Goal: Transaction & Acquisition: Purchase product/service

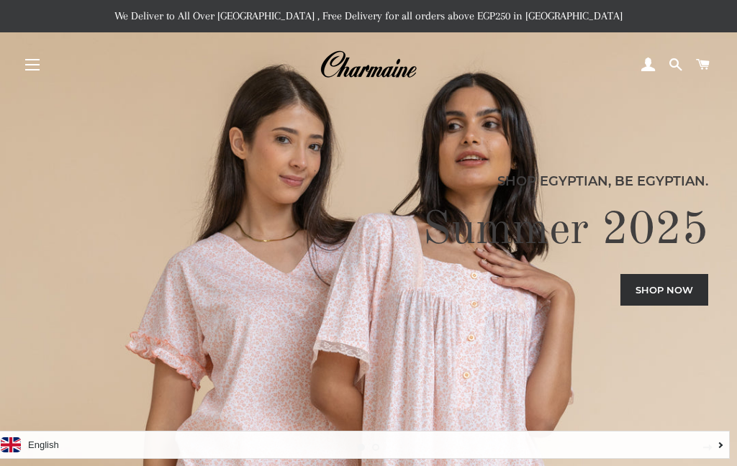
click at [650, 67] on span at bounding box center [648, 65] width 14 height 22
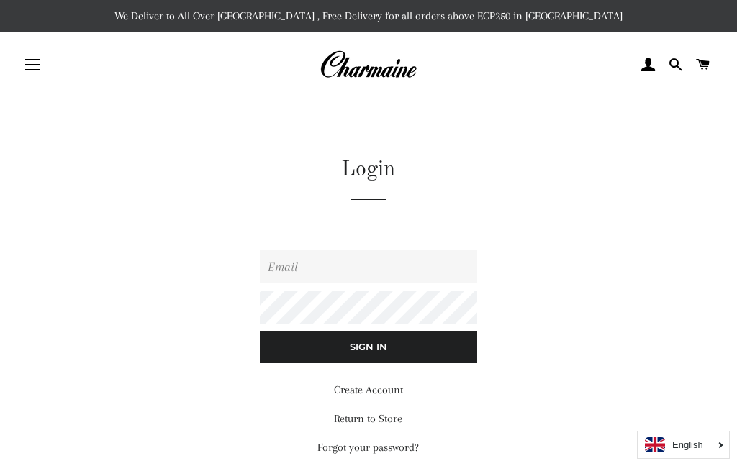
click at [417, 274] on input "Email" at bounding box center [368, 266] width 217 height 33
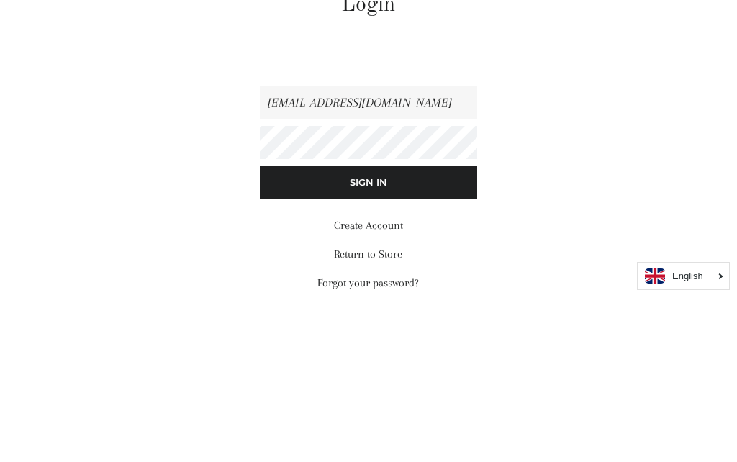
type input "marwabalboul@ymail.com"
click at [368, 331] on input "Sign In" at bounding box center [368, 347] width 217 height 32
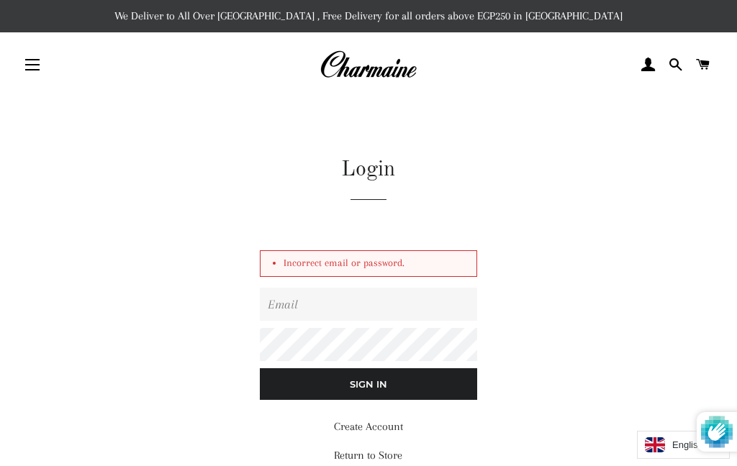
click at [423, 266] on li "Incorrect email or password." at bounding box center [376, 264] width 184 height 17
click at [438, 307] on input "Email" at bounding box center [368, 304] width 217 height 33
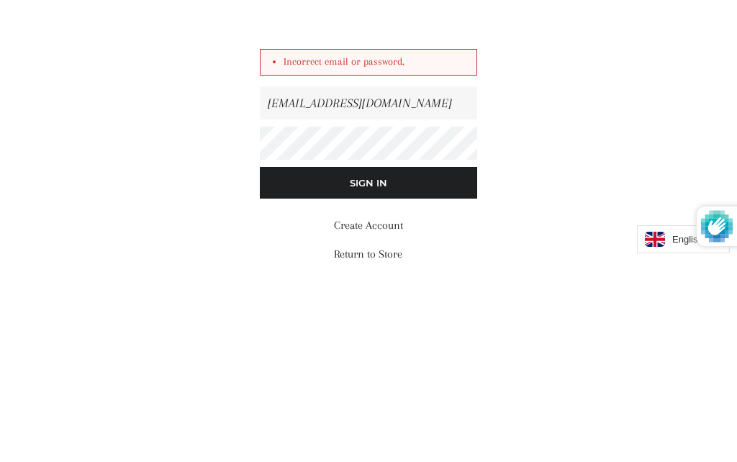
type input "[EMAIL_ADDRESS][DOMAIN_NAME]"
click at [368, 369] on input "Sign In" at bounding box center [368, 385] width 217 height 32
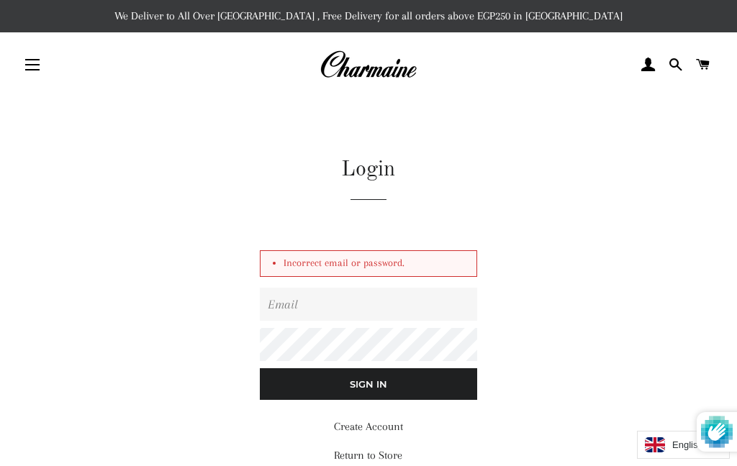
click at [32, 74] on button "Site navigation" at bounding box center [32, 65] width 36 height 36
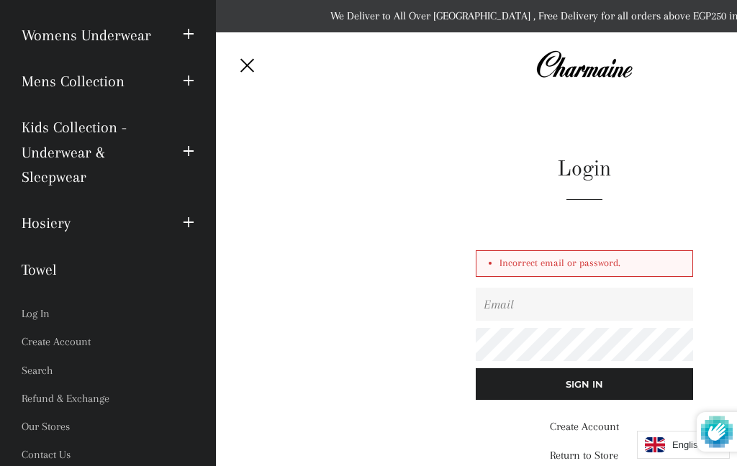
scroll to position [202, 0]
click at [42, 307] on link "Log In" at bounding box center [108, 315] width 194 height 28
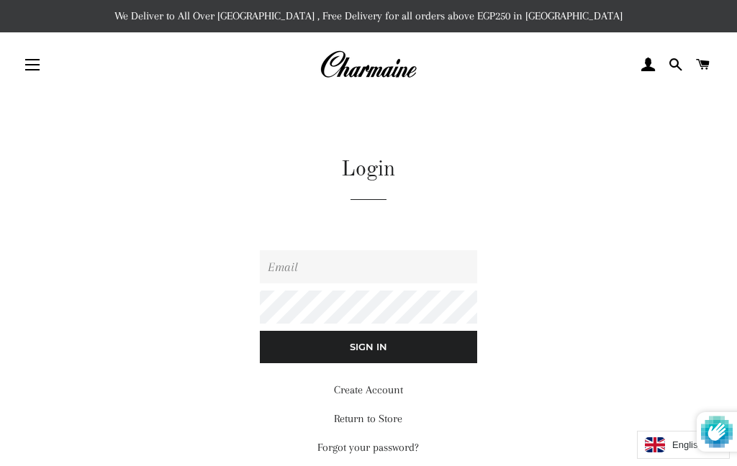
click at [442, 266] on input "Email" at bounding box center [368, 266] width 217 height 33
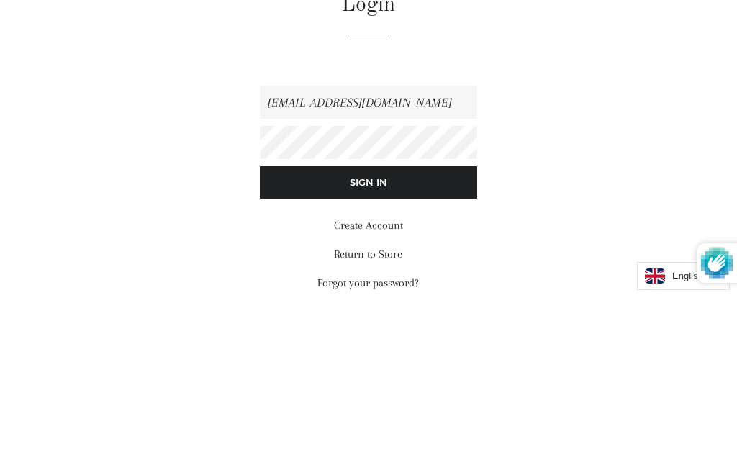
type input "[EMAIL_ADDRESS][DOMAIN_NAME]"
click at [368, 331] on input "Sign In" at bounding box center [368, 347] width 217 height 32
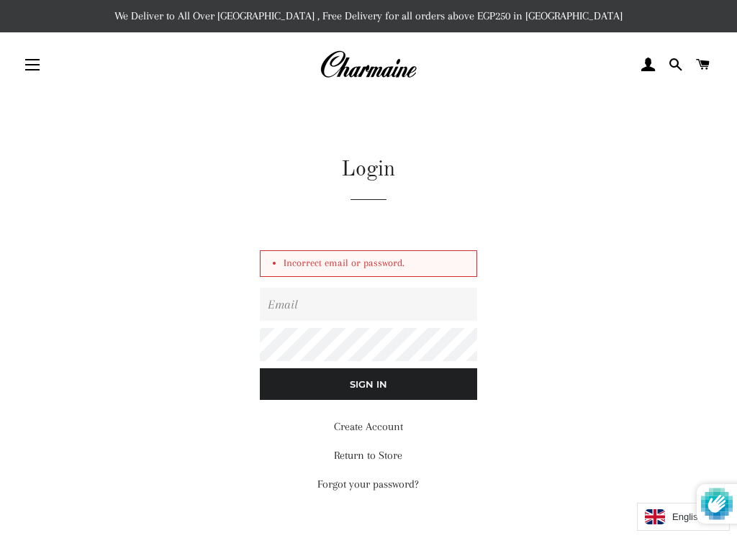
click at [399, 489] on link "Forgot your password?" at bounding box center [367, 484] width 101 height 13
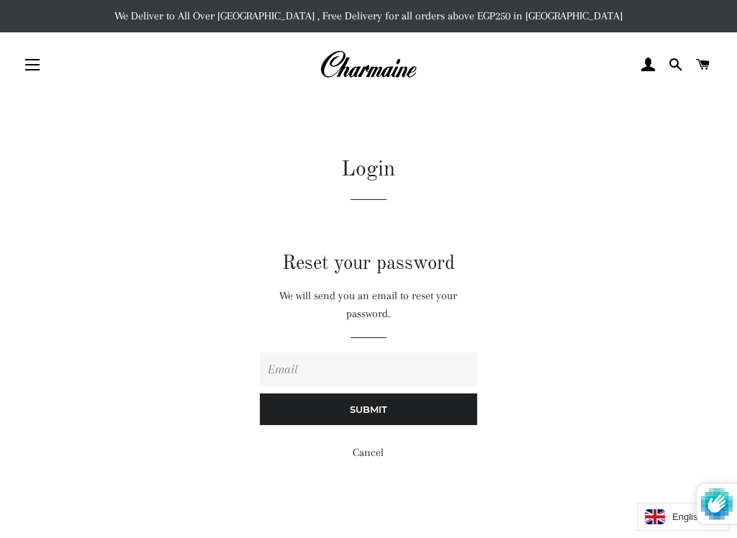
click at [442, 369] on input "Email" at bounding box center [368, 369] width 217 height 33
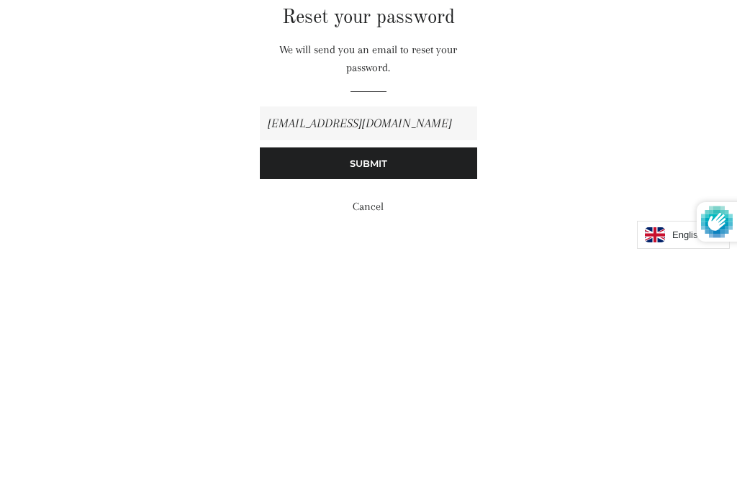
type input "[EMAIL_ADDRESS][DOMAIN_NAME]"
click at [455, 394] on input "Submit" at bounding box center [368, 410] width 217 height 32
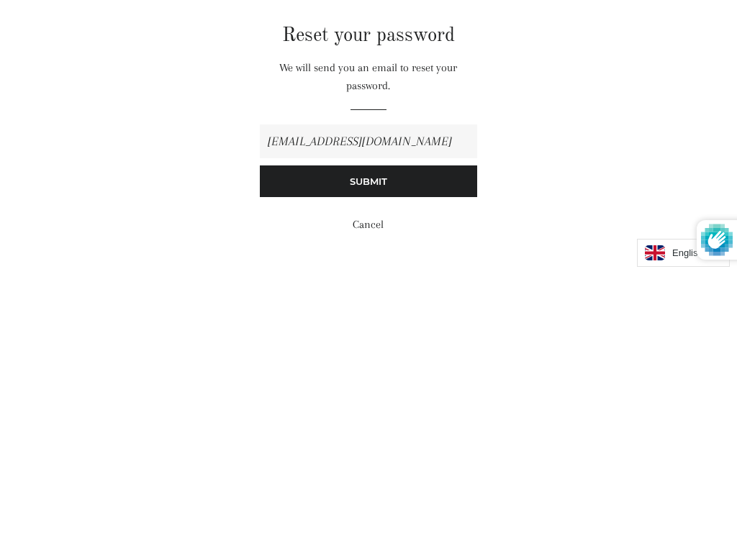
scroll to position [162, 0]
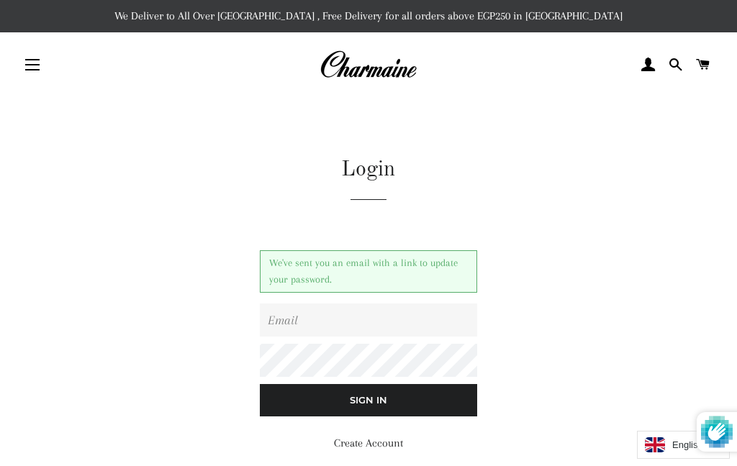
click at [407, 315] on input "Email" at bounding box center [368, 320] width 217 height 33
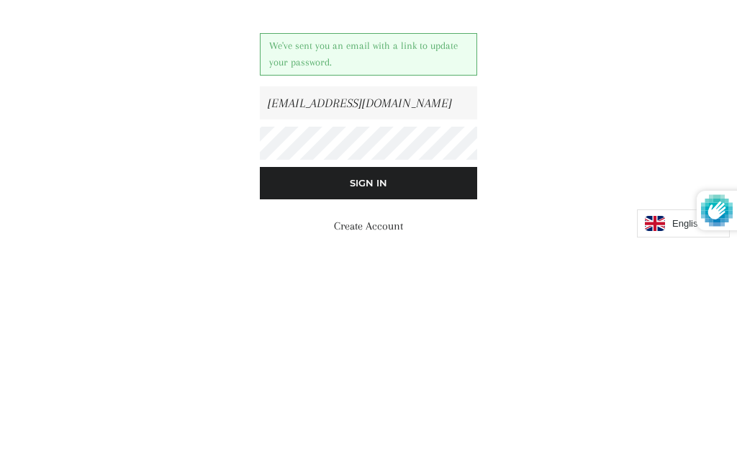
type input "[EMAIL_ADDRESS][DOMAIN_NAME]"
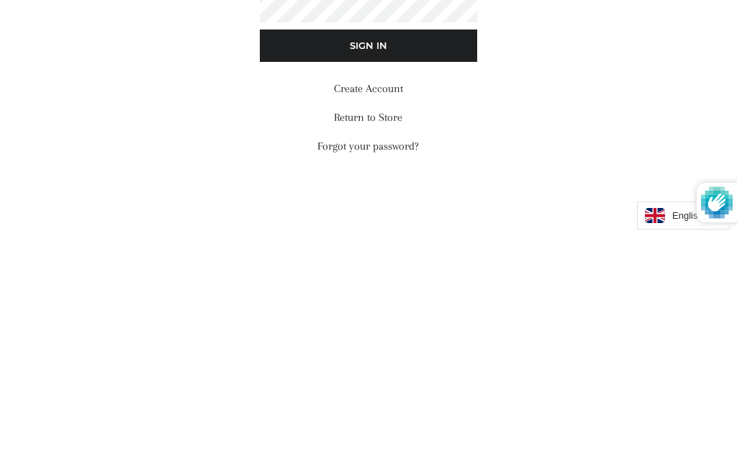
scroll to position [133, 0]
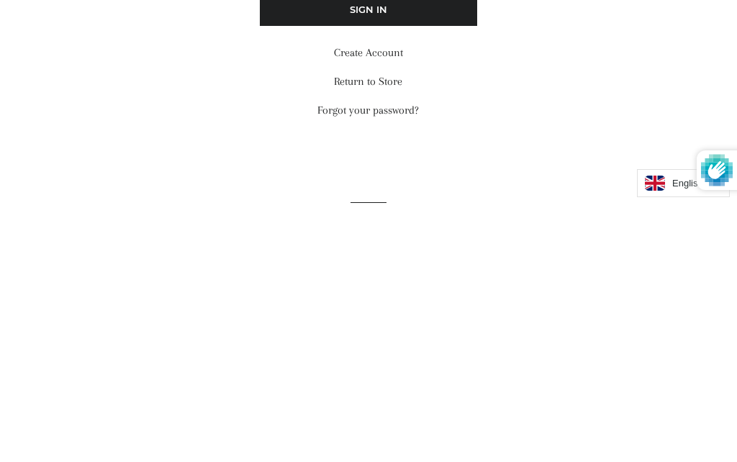
click at [406, 361] on link "Forgot your password?" at bounding box center [367, 367] width 101 height 13
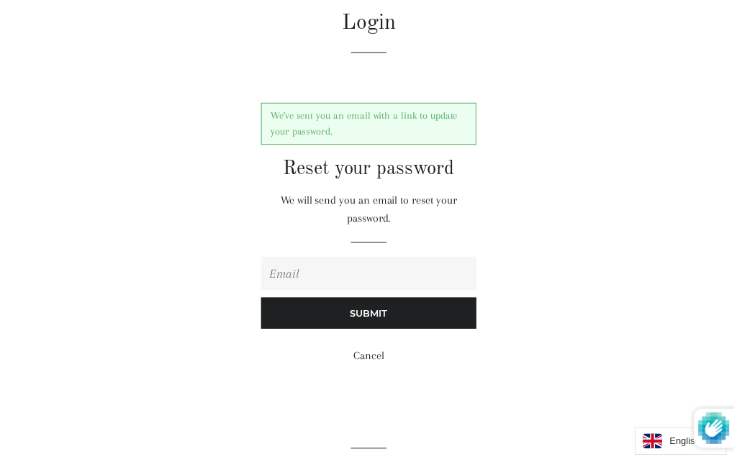
scroll to position [148, 0]
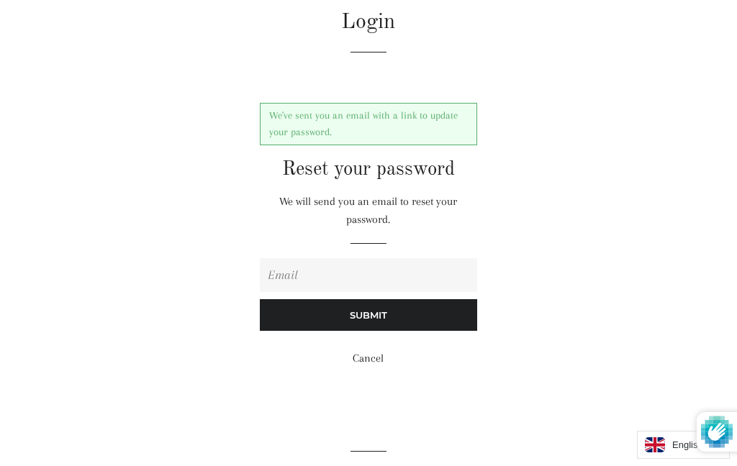
click at [359, 272] on input "Email" at bounding box center [368, 274] width 217 height 33
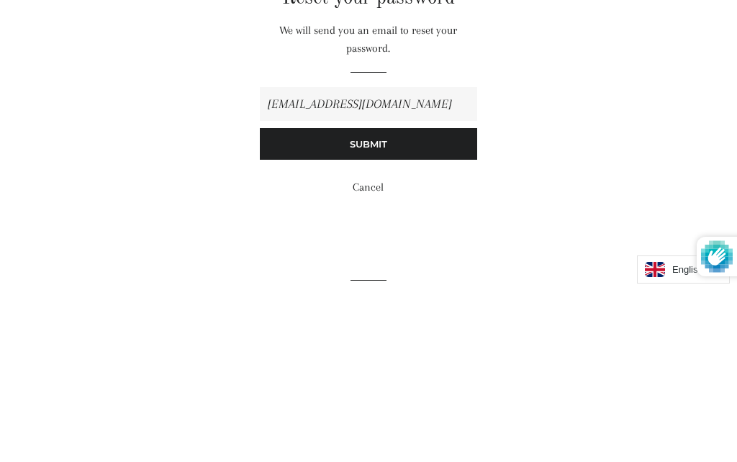
type input "[EMAIL_ADDRESS][DOMAIN_NAME]"
click at [441, 299] on input "Submit" at bounding box center [368, 315] width 217 height 32
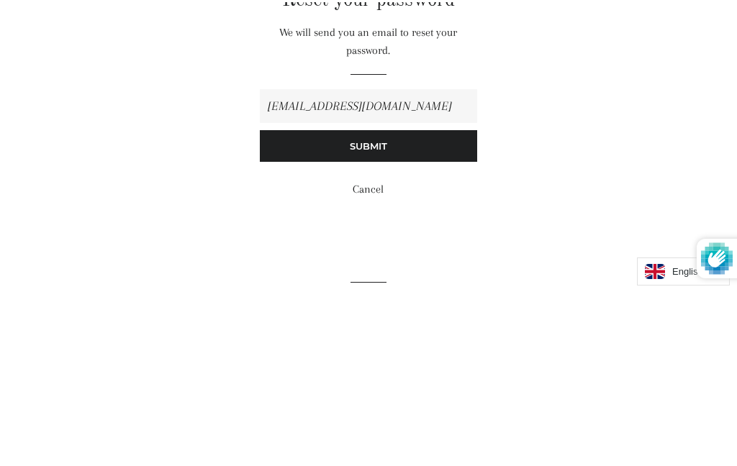
scroll to position [286, 0]
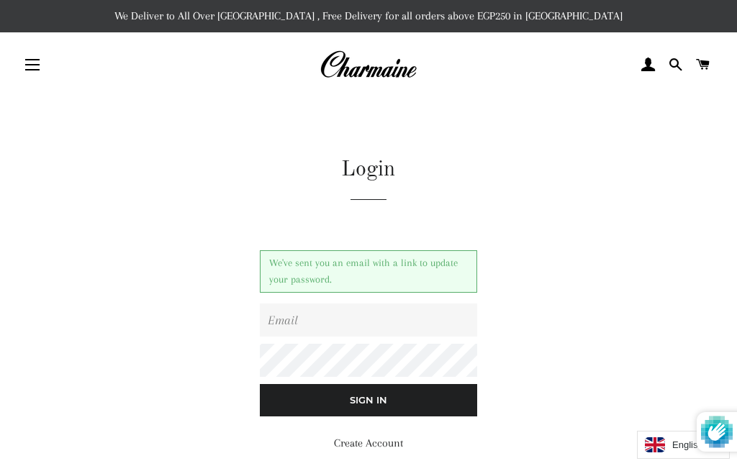
click at [30, 70] on button "Site navigation" at bounding box center [32, 65] width 36 height 36
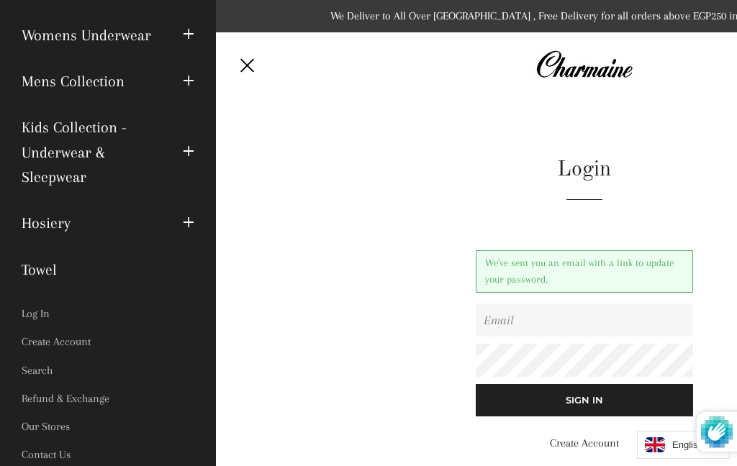
scroll to position [202, 0]
click at [68, 450] on link "Contact Us" at bounding box center [108, 456] width 194 height 28
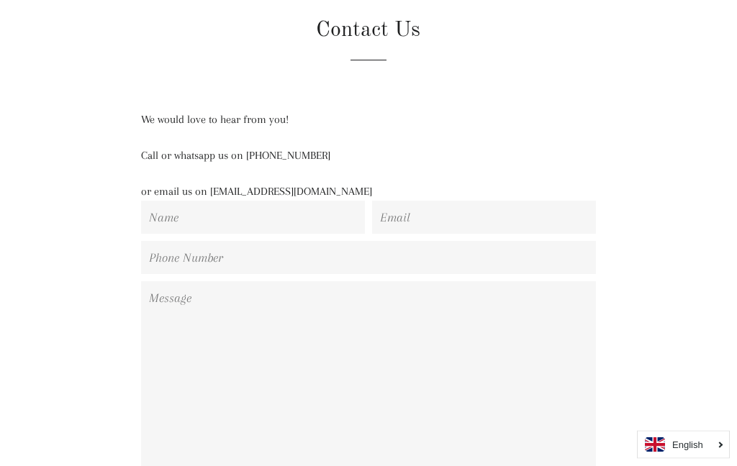
scroll to position [140, 0]
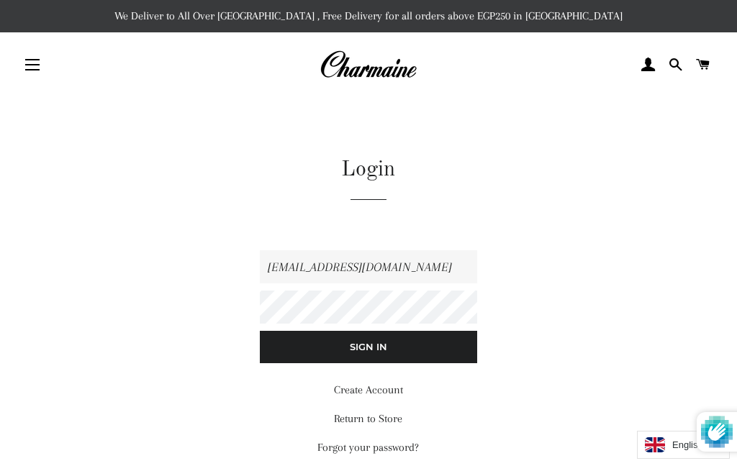
click at [36, 66] on span "button" at bounding box center [32, 64] width 14 height 1
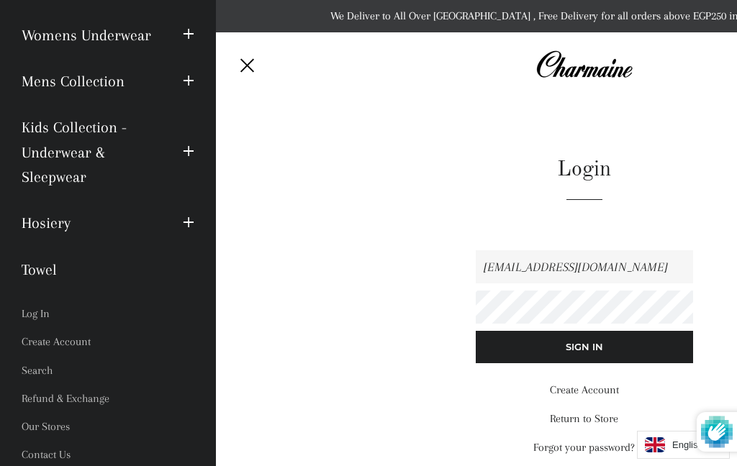
scroll to position [202, 0]
click at [48, 369] on link "Search" at bounding box center [108, 372] width 194 height 28
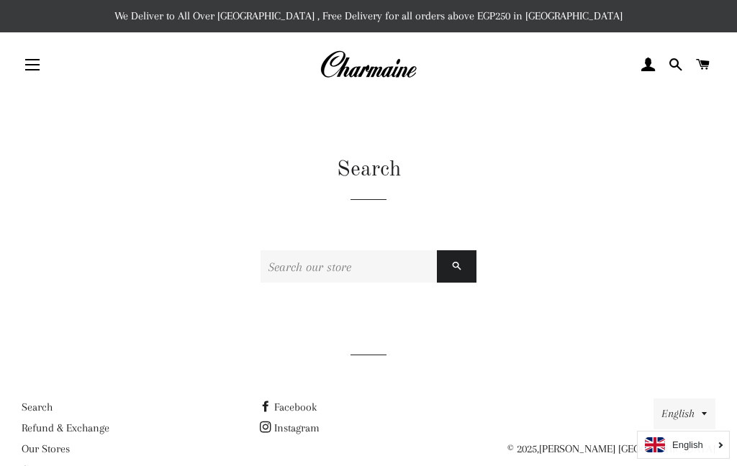
click at [710, 63] on span at bounding box center [703, 65] width 14 height 22
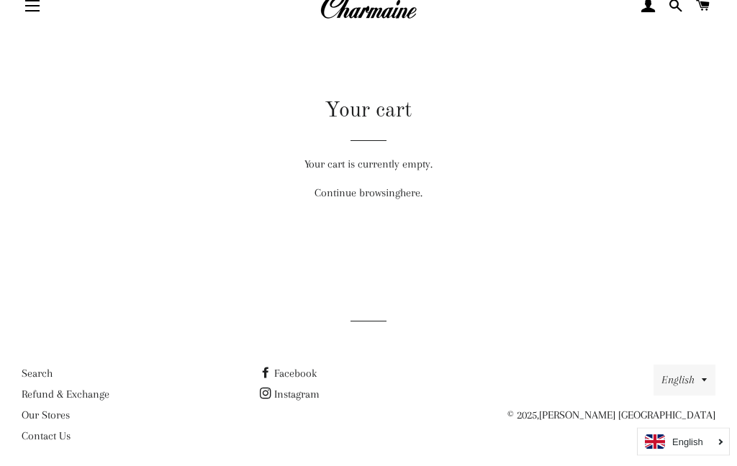
scroll to position [59, 0]
click at [101, 388] on link "Refund & Exchange" at bounding box center [66, 394] width 88 height 13
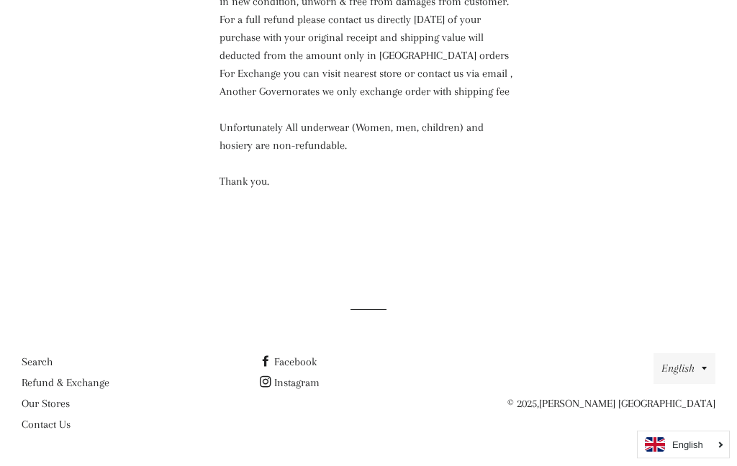
scroll to position [310, 0]
click at [60, 426] on link "Contact Us" at bounding box center [46, 424] width 49 height 13
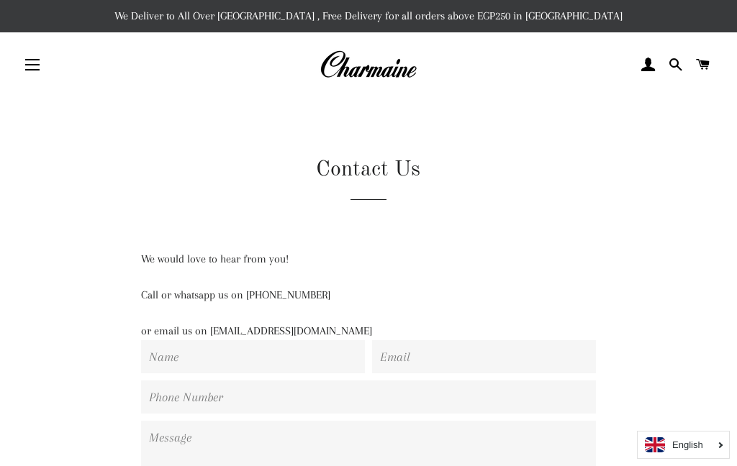
click at [34, 65] on button "Site navigation" at bounding box center [32, 65] width 36 height 36
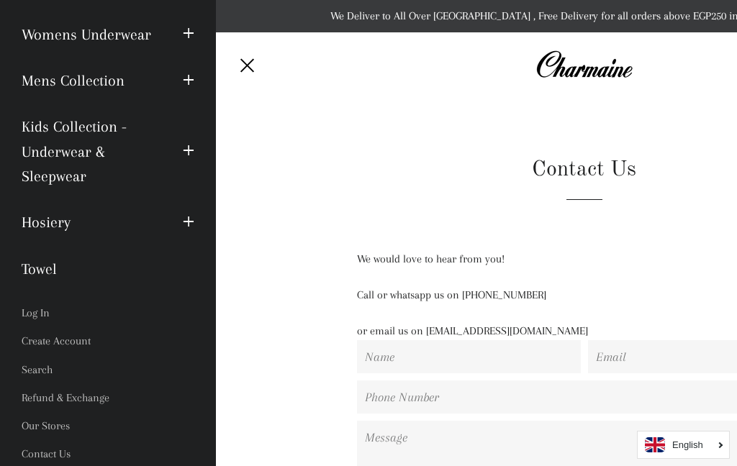
scroll to position [202, 0]
click at [39, 308] on link "Log In" at bounding box center [108, 315] width 194 height 28
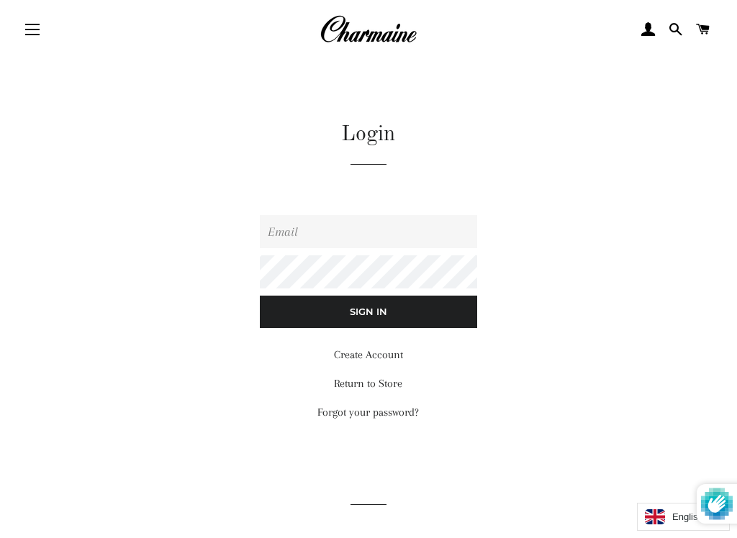
scroll to position [35, 0]
click at [428, 231] on input "Email" at bounding box center [368, 231] width 217 height 33
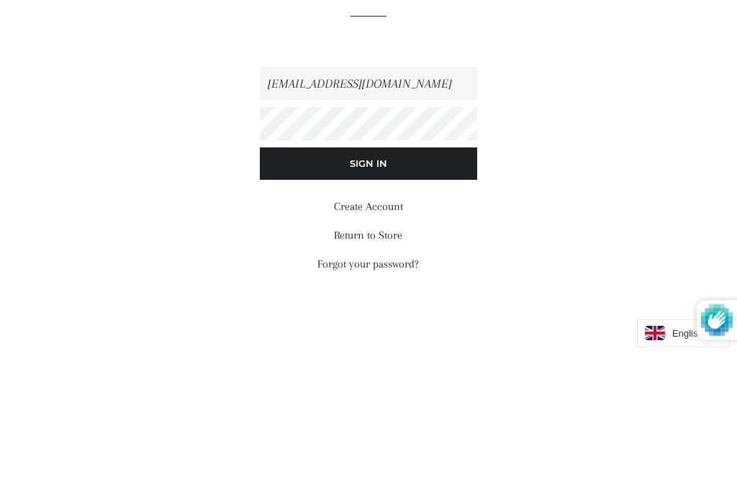
type input "[EMAIL_ADDRESS][DOMAIN_NAME]"
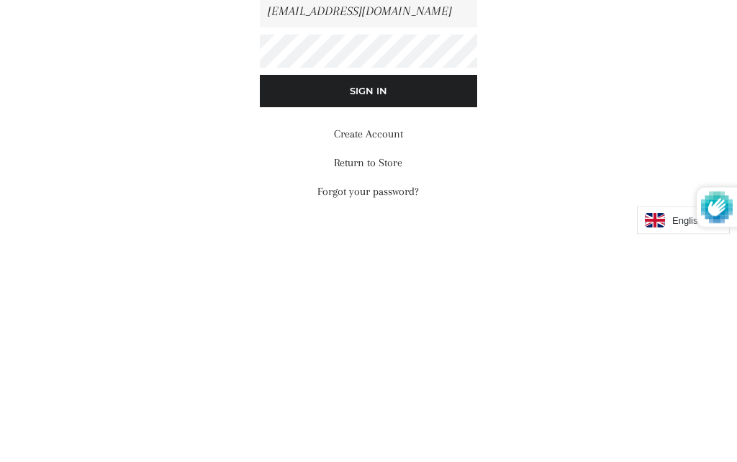
click at [443, 296] on input "Sign In" at bounding box center [368, 312] width 217 height 32
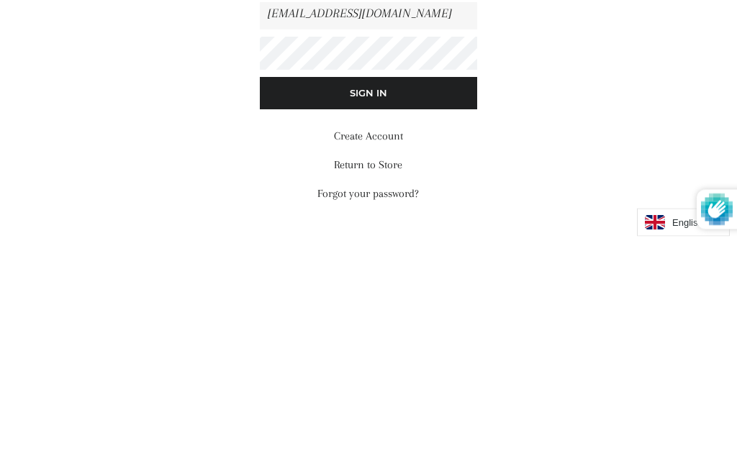
scroll to position [230, 0]
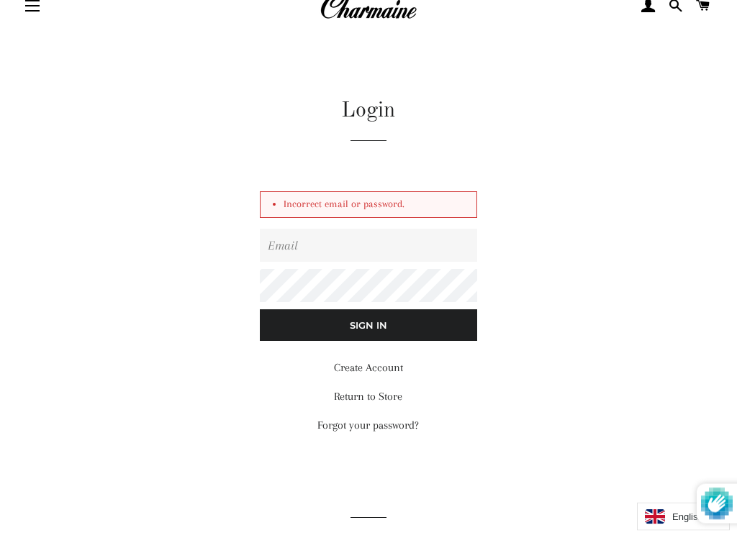
scroll to position [59, 0]
click at [391, 364] on link "Create Account" at bounding box center [368, 367] width 69 height 13
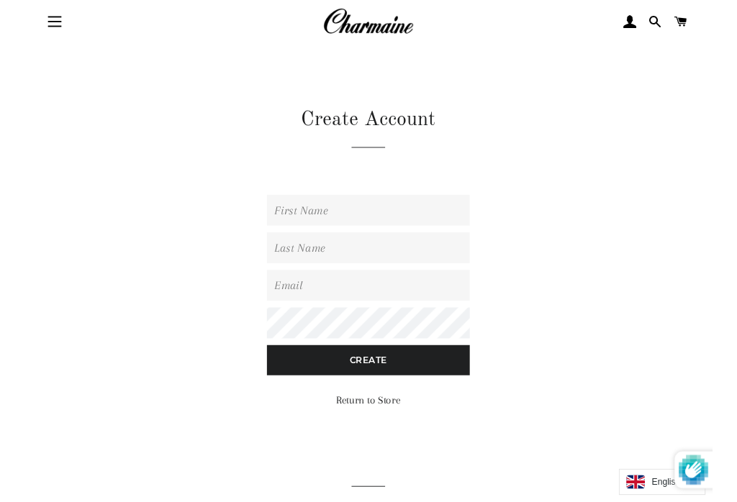
scroll to position [42, 0]
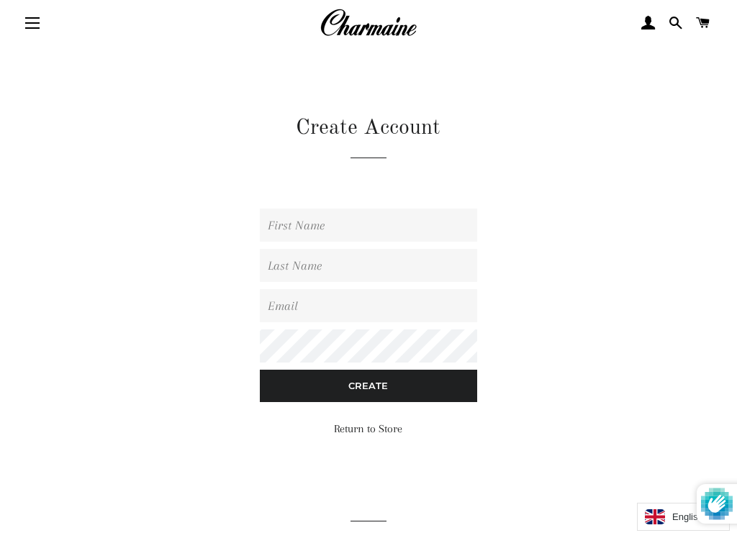
click at [438, 230] on input "First Name" at bounding box center [368, 225] width 217 height 33
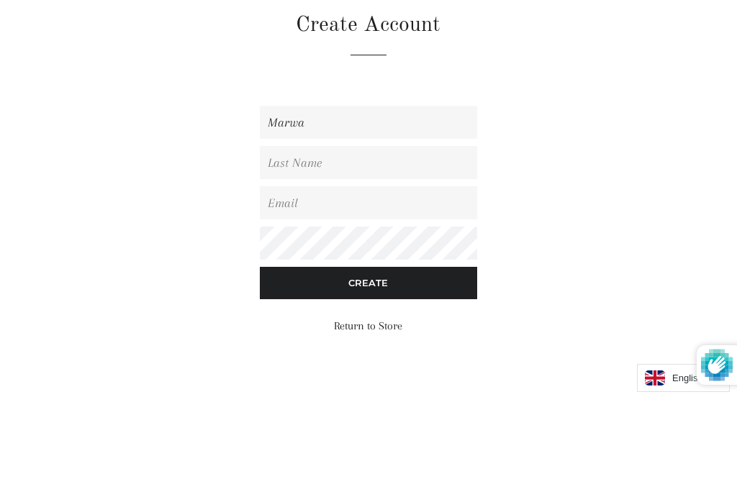
type input "Marwa"
click at [404, 249] on input "Last Name" at bounding box center [368, 265] width 217 height 33
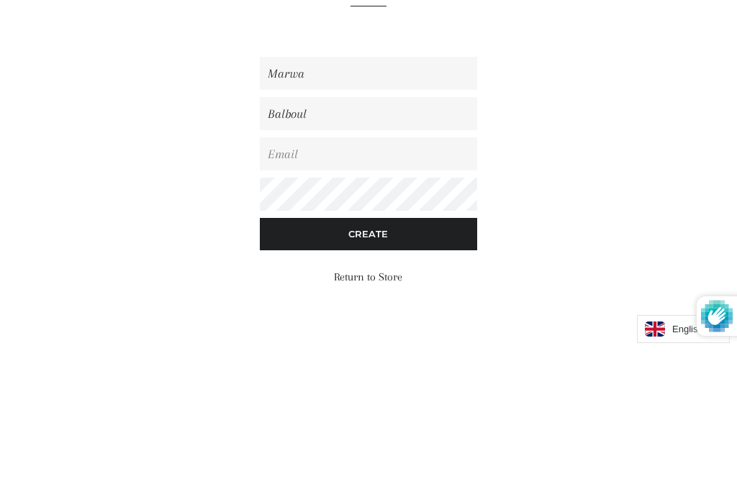
type input "Balboul"
click at [416, 289] on input "Email" at bounding box center [368, 305] width 217 height 33
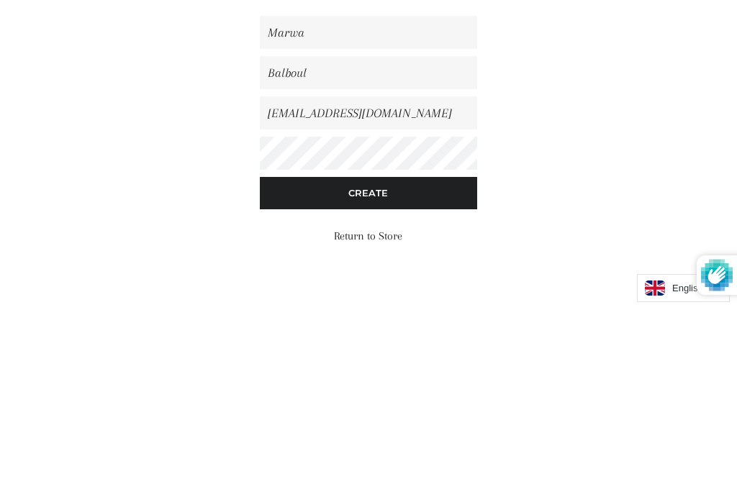
type input "marwabalboul@ymail.com"
click at [438, 370] on input "Create" at bounding box center [368, 386] width 217 height 32
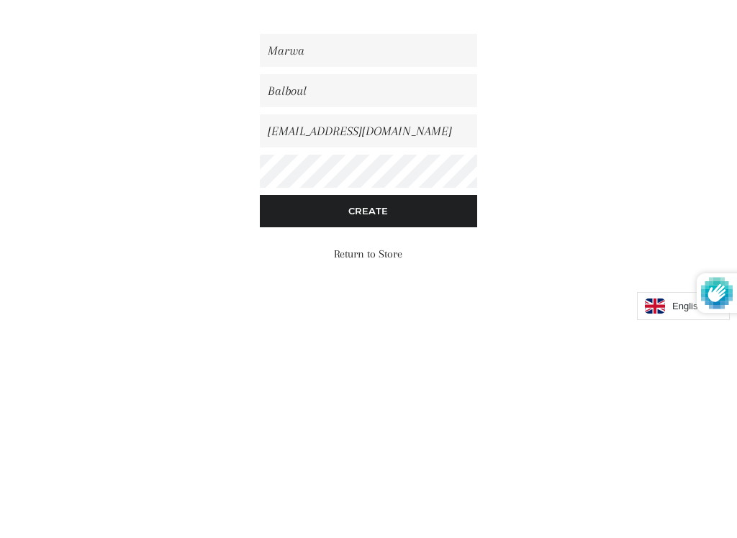
scroll to position [181, 0]
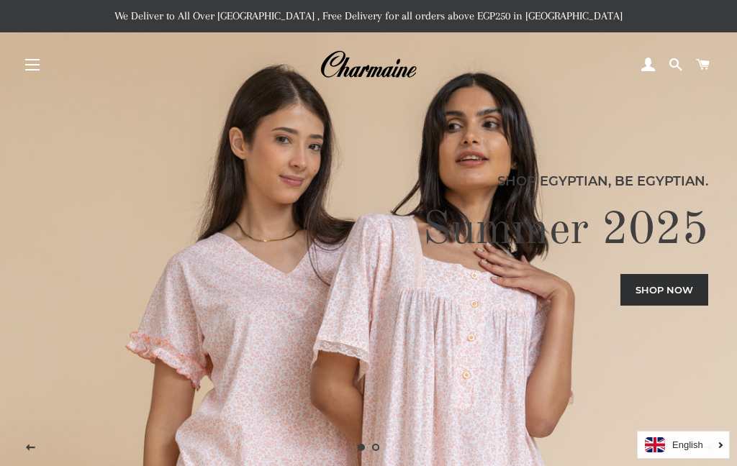
click at [41, 69] on button "Site navigation" at bounding box center [32, 65] width 36 height 36
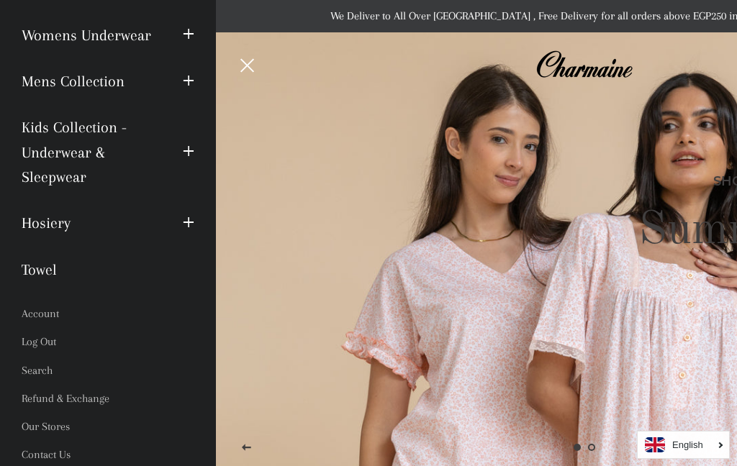
scroll to position [202, 0]
click at [94, 392] on link "Refund & Exchange" at bounding box center [108, 400] width 194 height 28
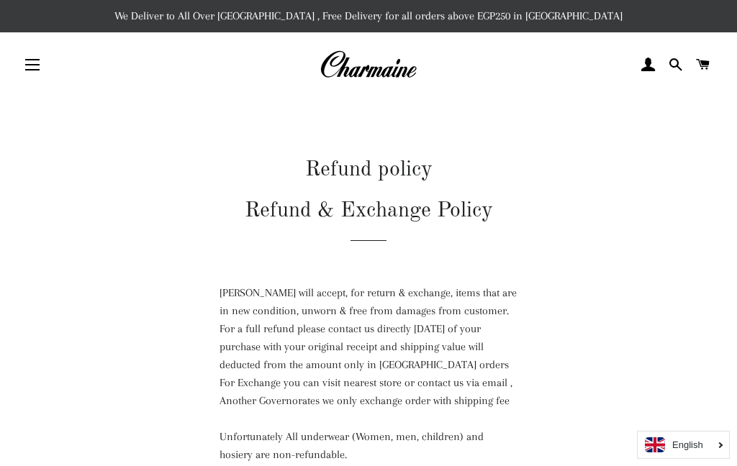
click at [45, 66] on button "Site navigation" at bounding box center [32, 65] width 36 height 36
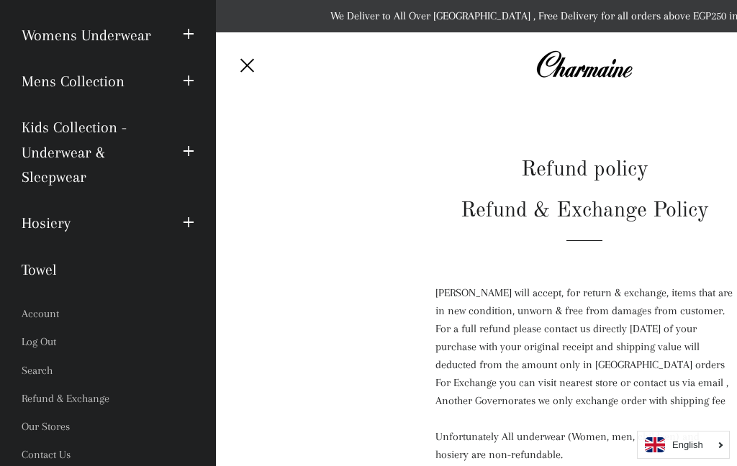
scroll to position [202, 0]
click at [57, 311] on link "Account" at bounding box center [108, 315] width 194 height 28
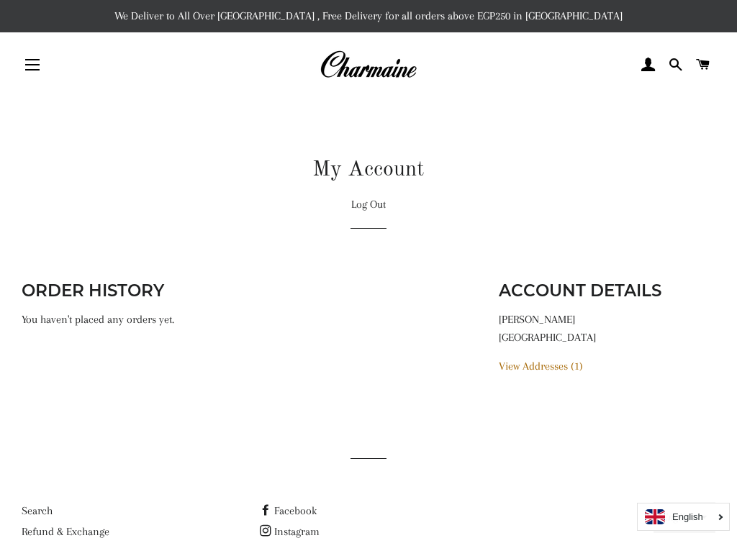
click at [574, 361] on link "View Addresses (1)" at bounding box center [541, 366] width 84 height 13
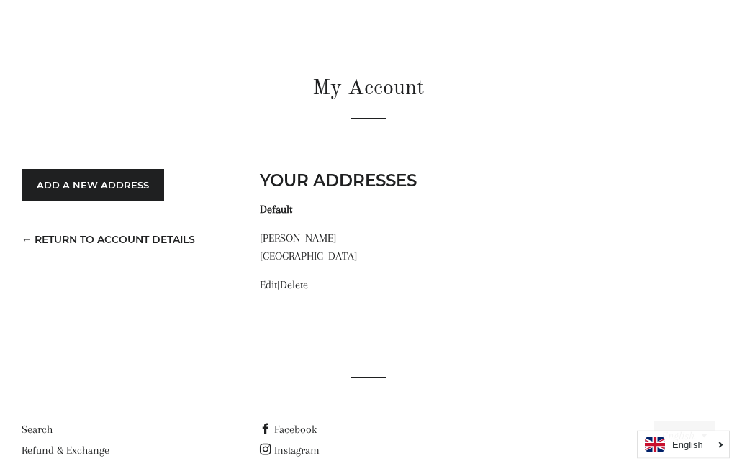
scroll to position [78, 0]
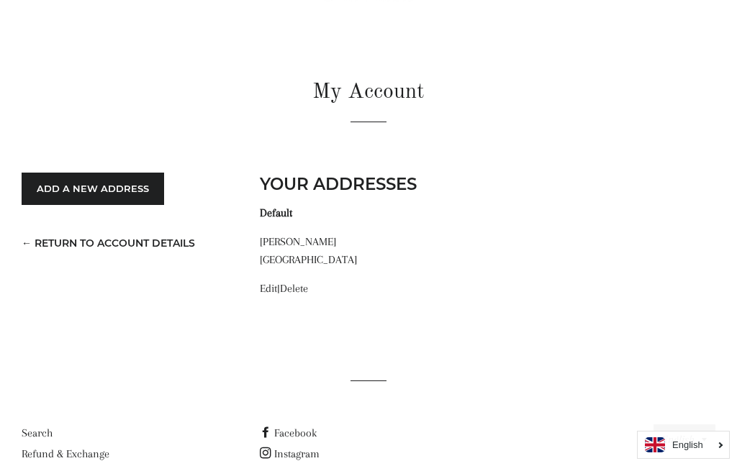
click at [166, 237] on link "← Return to Account Details" at bounding box center [108, 243] width 173 height 13
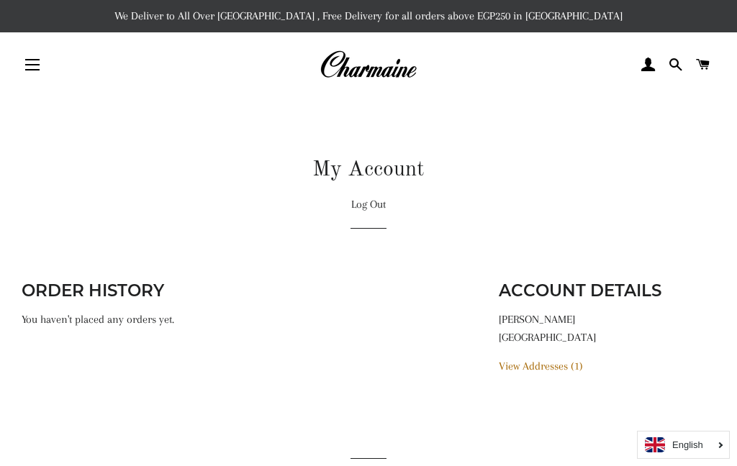
click at [45, 73] on button "Site navigation" at bounding box center [32, 65] width 36 height 36
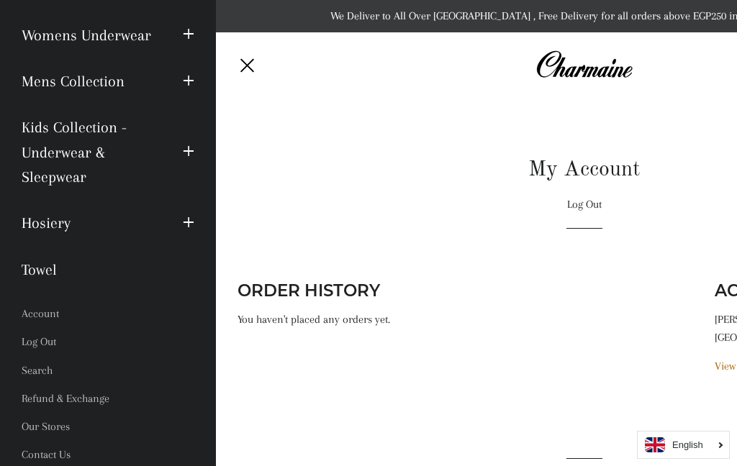
scroll to position [202, 0]
click at [98, 397] on link "Refund & Exchange" at bounding box center [108, 400] width 194 height 28
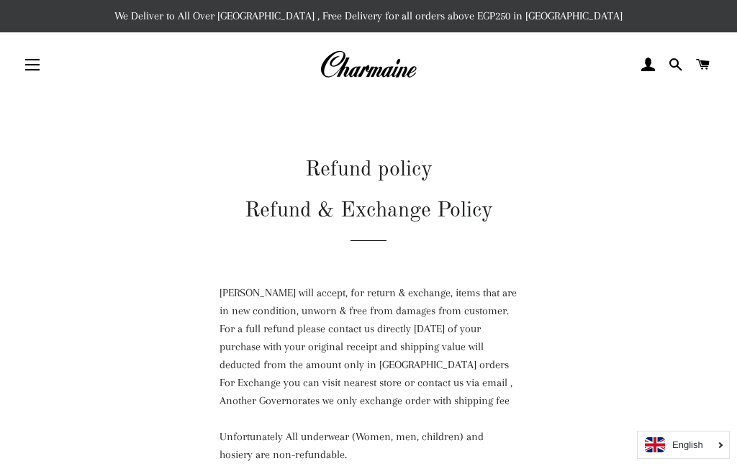
click at [39, 66] on span "button" at bounding box center [32, 64] width 14 height 1
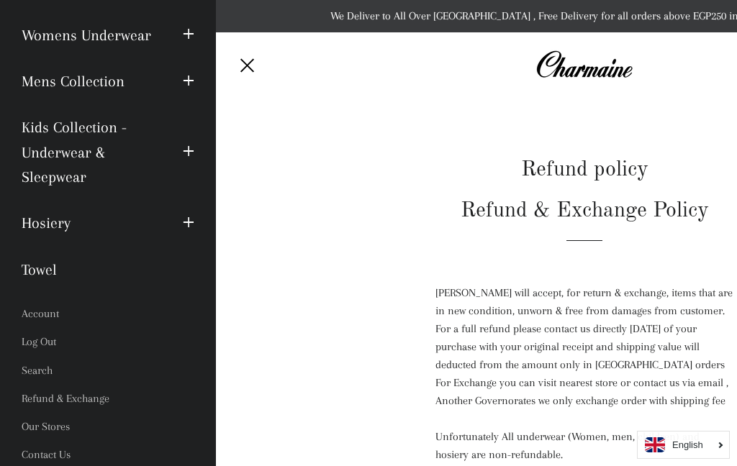
scroll to position [202, 0]
click at [43, 367] on link "Search" at bounding box center [108, 372] width 194 height 28
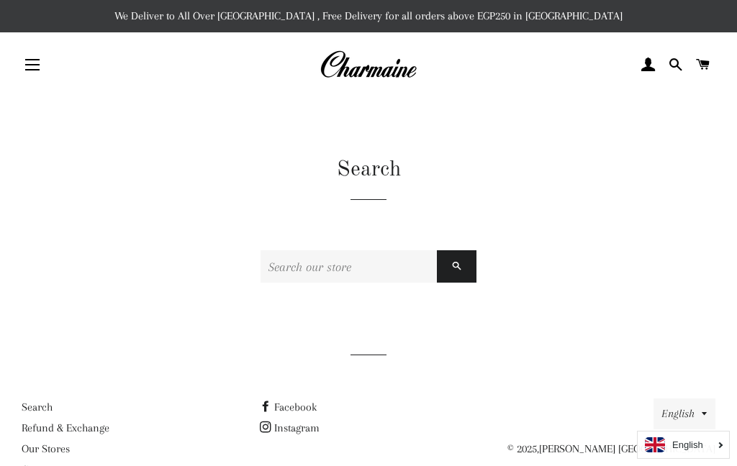
click at [107, 425] on link "Refund & Exchange" at bounding box center [66, 428] width 88 height 13
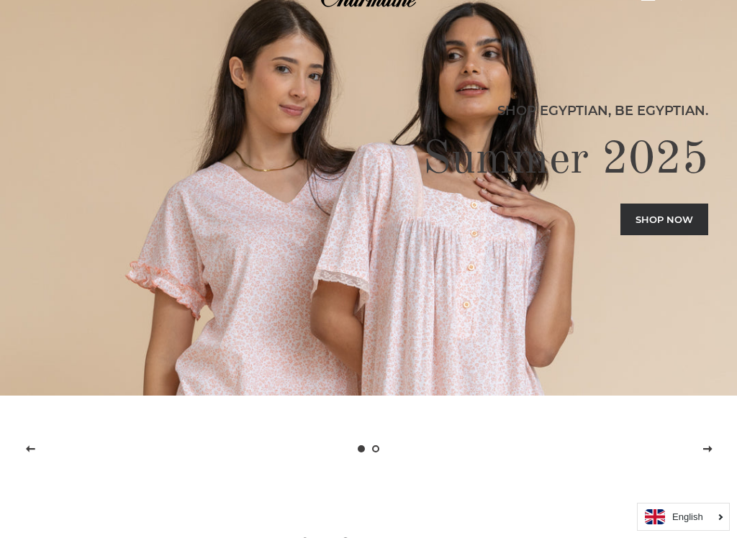
scroll to position [70, 0]
click at [685, 216] on link "Shop now" at bounding box center [664, 220] width 88 height 32
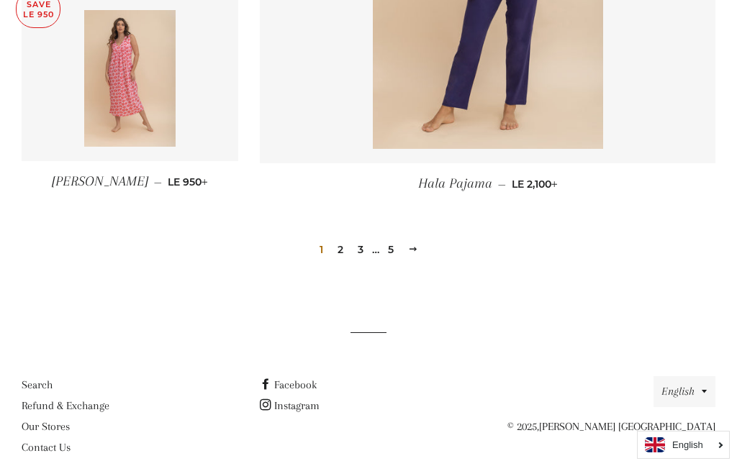
scroll to position [2070, 0]
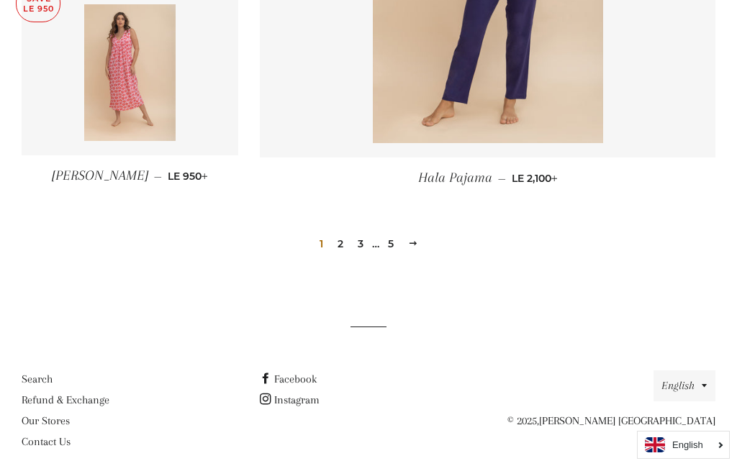
click at [418, 240] on link "Next" at bounding box center [413, 243] width 22 height 22
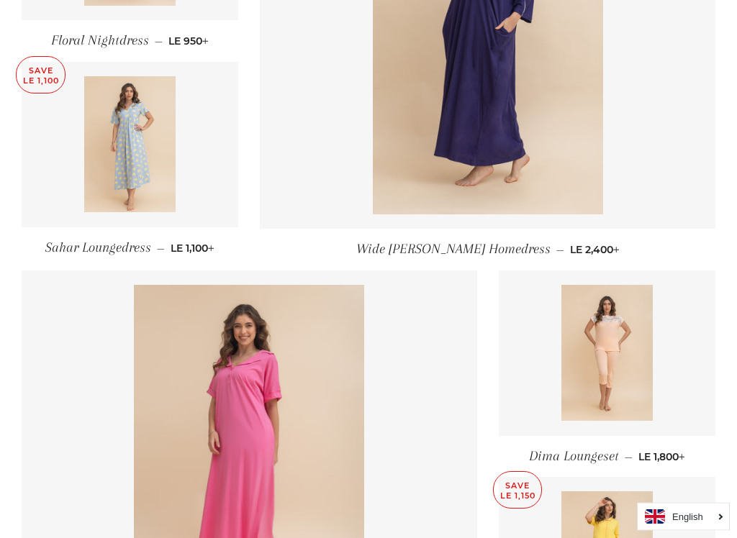
scroll to position [1168, 0]
click at [148, 168] on img at bounding box center [129, 144] width 91 height 137
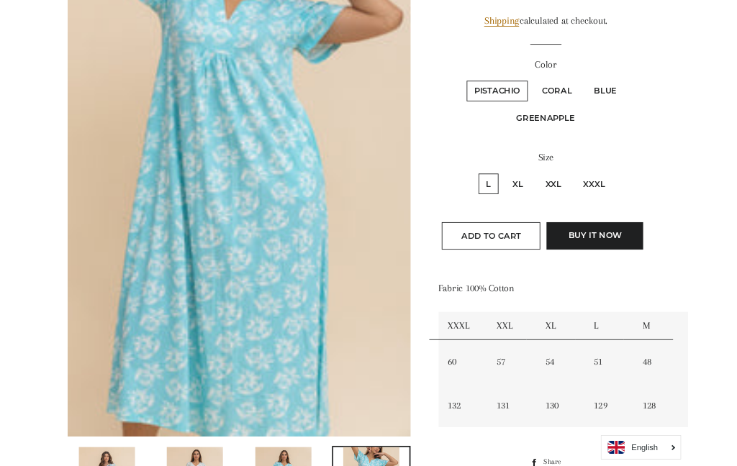
scroll to position [241, 0]
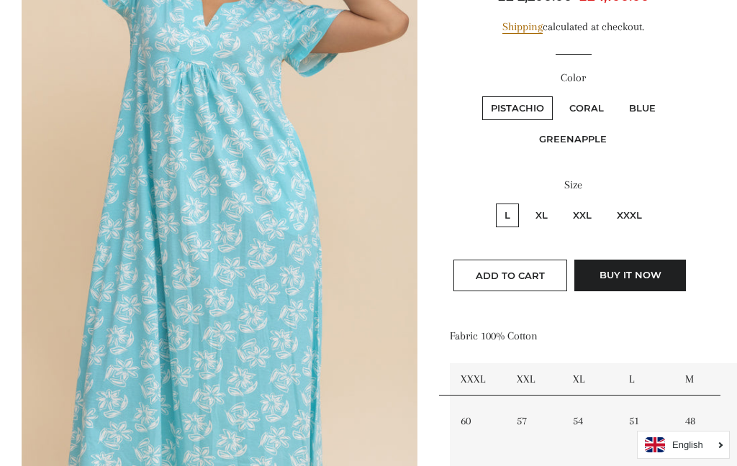
click at [646, 104] on label "Blue" at bounding box center [642, 108] width 44 height 24
click at [619, 95] on input "Blue" at bounding box center [618, 94] width 1 height 1
radio input "true"
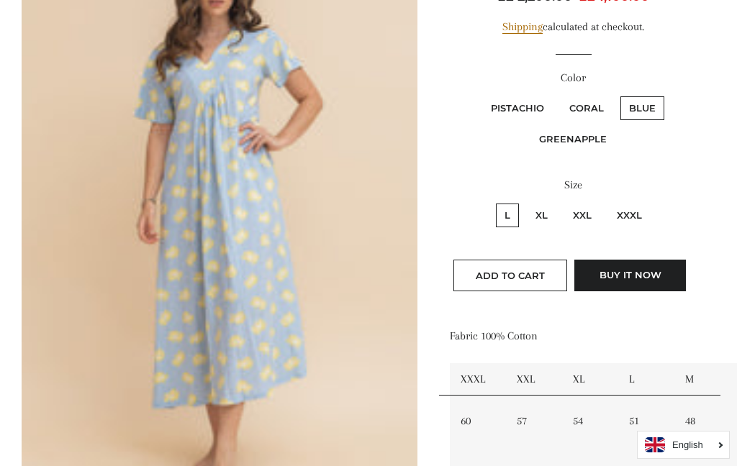
scroll to position [239, 0]
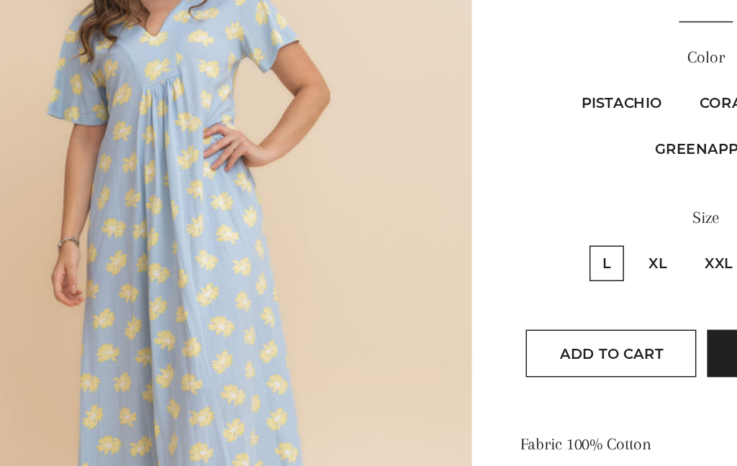
click at [482, 99] on label "Pistachio" at bounding box center [517, 111] width 71 height 24
click at [480, 96] on input "Pistachio" at bounding box center [480, 96] width 1 height 1
radio input "true"
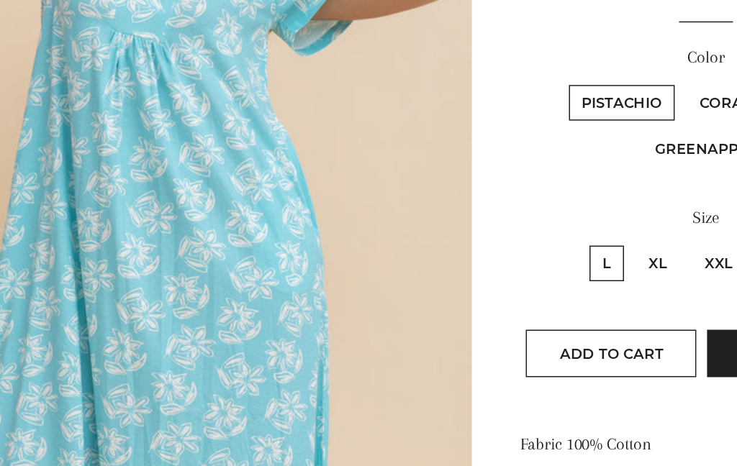
scroll to position [123, 0]
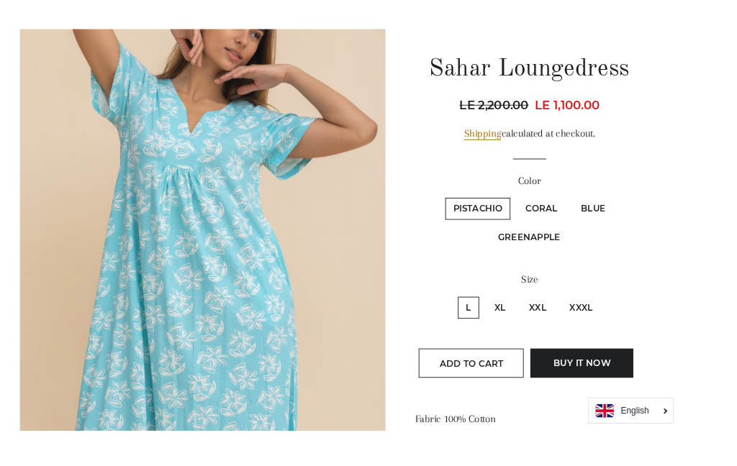
click at [647, 218] on label "Blue" at bounding box center [642, 227] width 44 height 24
click at [619, 213] on input "Blue" at bounding box center [618, 212] width 1 height 1
radio input "true"
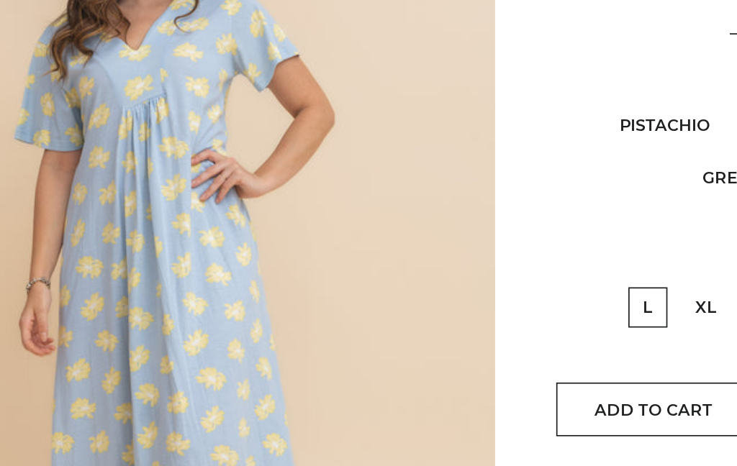
scroll to position [124, 0]
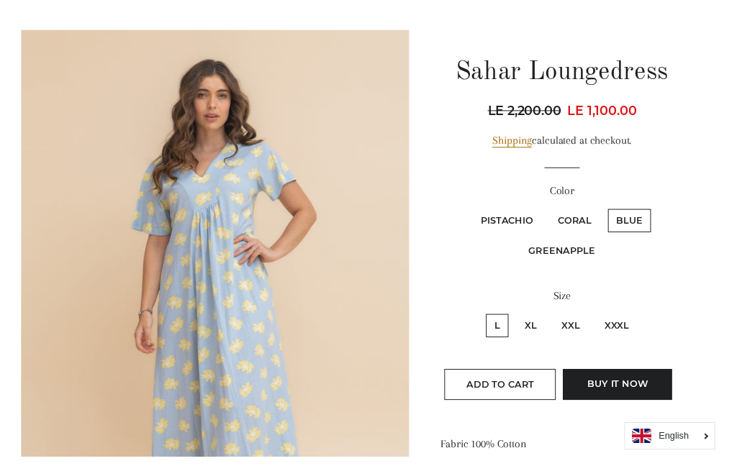
click at [526, 220] on label "Pistachio" at bounding box center [517, 226] width 71 height 24
click at [481, 212] on input "Pistachio" at bounding box center [480, 212] width 1 height 1
radio input "true"
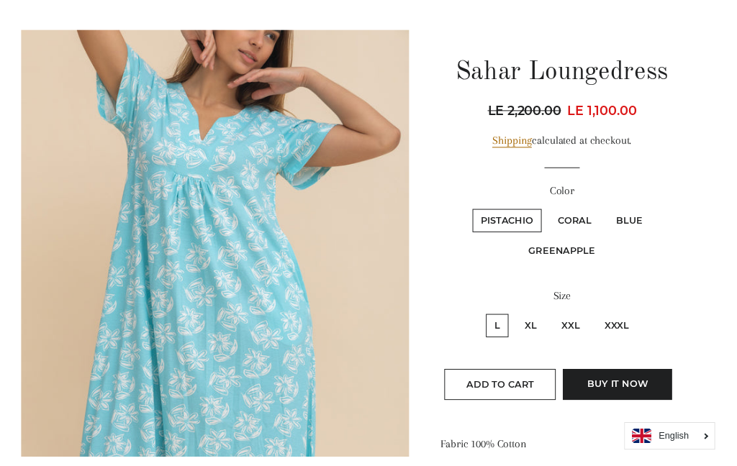
click at [576, 257] on label "Greenapple" at bounding box center [572, 257] width 85 height 24
click at [667, 212] on input "Greenapple" at bounding box center [667, 212] width 1 height 1
radio input "true"
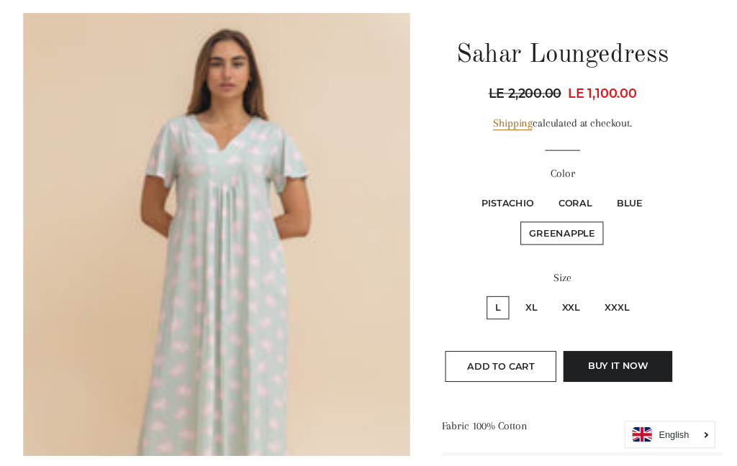
scroll to position [111, 0]
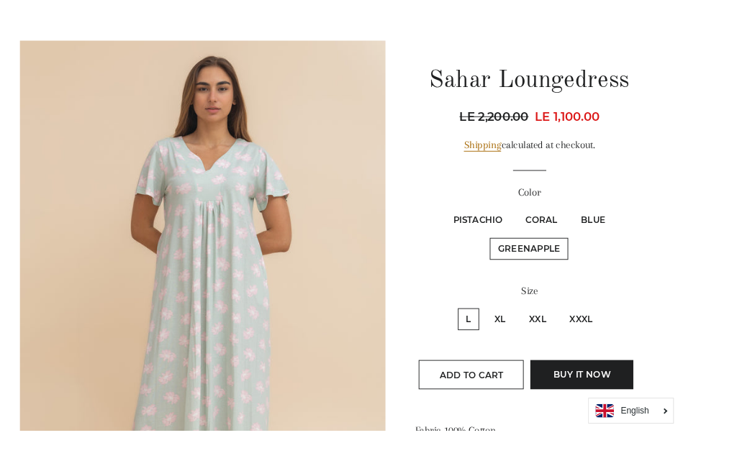
click at [654, 232] on label "Blue" at bounding box center [642, 239] width 44 height 24
click at [619, 225] on input "Blue" at bounding box center [618, 225] width 1 height 1
radio input "true"
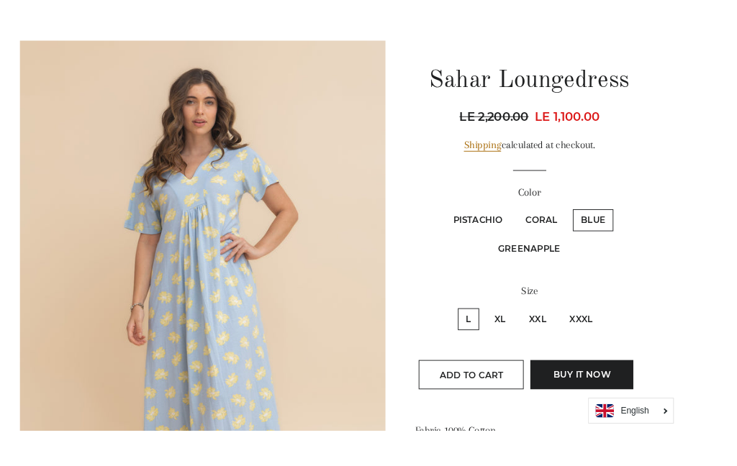
click at [592, 233] on label "Coral" at bounding box center [587, 239] width 52 height 24
click at [559, 225] on input "Coral" at bounding box center [559, 225] width 1 height 1
radio input "true"
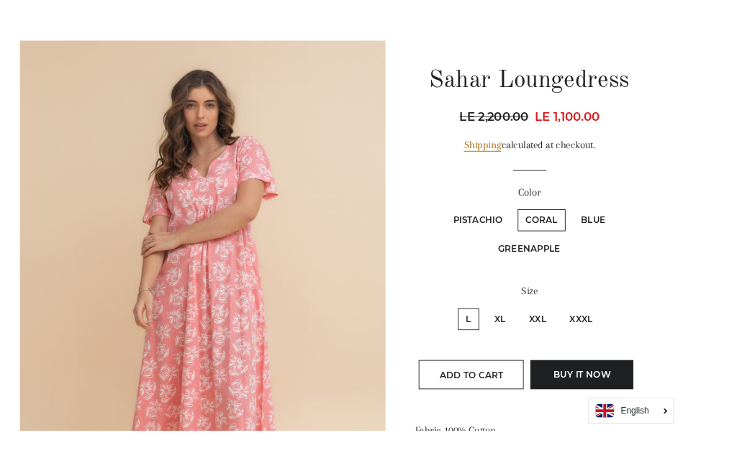
click at [525, 231] on label "Pistachio" at bounding box center [517, 239] width 71 height 24
click at [481, 225] on input "Pistachio" at bounding box center [480, 225] width 1 height 1
radio input "true"
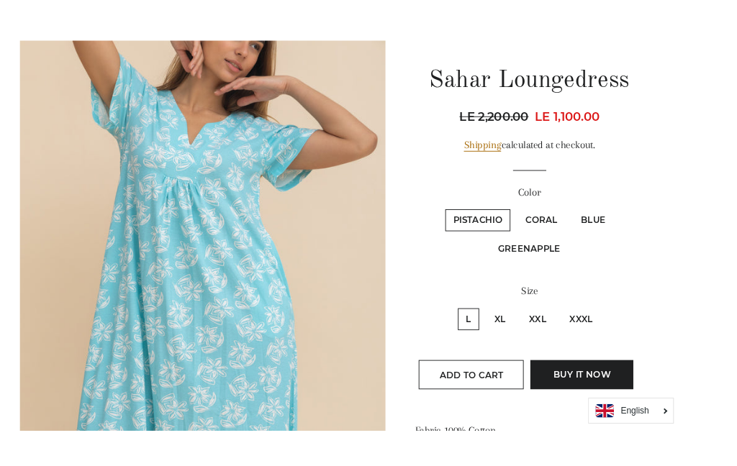
click at [579, 263] on label "Greenapple" at bounding box center [572, 270] width 85 height 24
click at [667, 225] on input "Greenapple" at bounding box center [667, 225] width 1 height 1
radio input "true"
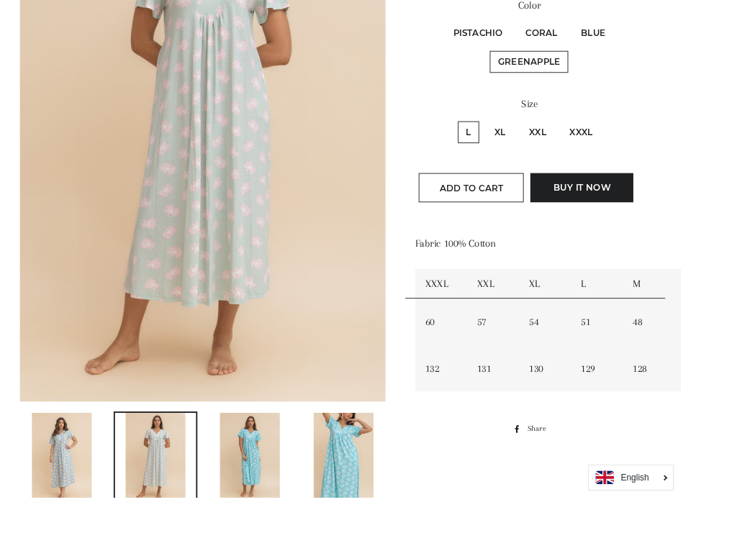
scroll to position [328, 0]
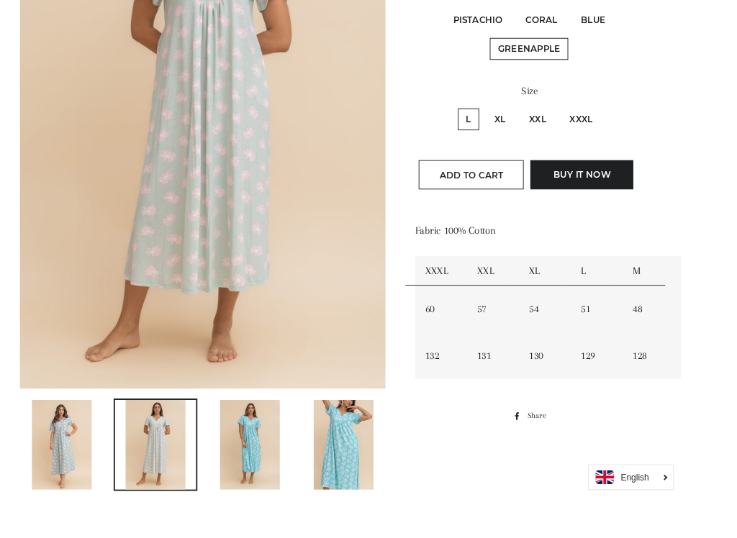
click at [71, 466] on img at bounding box center [67, 481] width 65 height 97
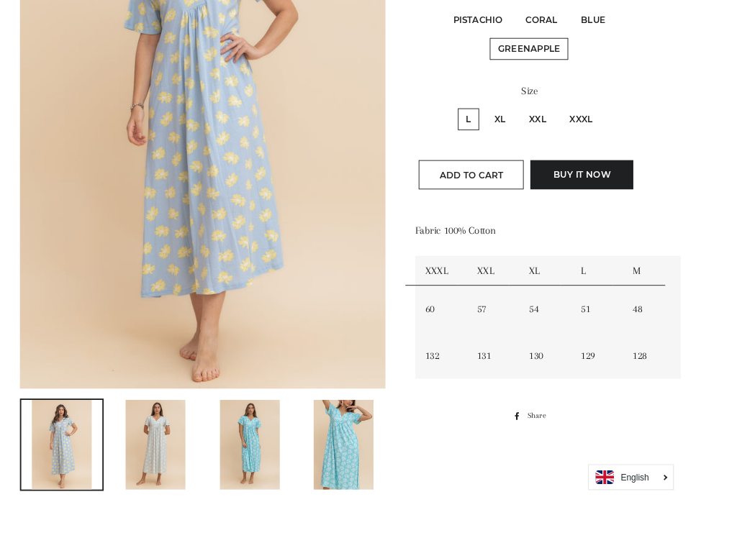
click at [177, 466] on img at bounding box center [168, 481] width 65 height 97
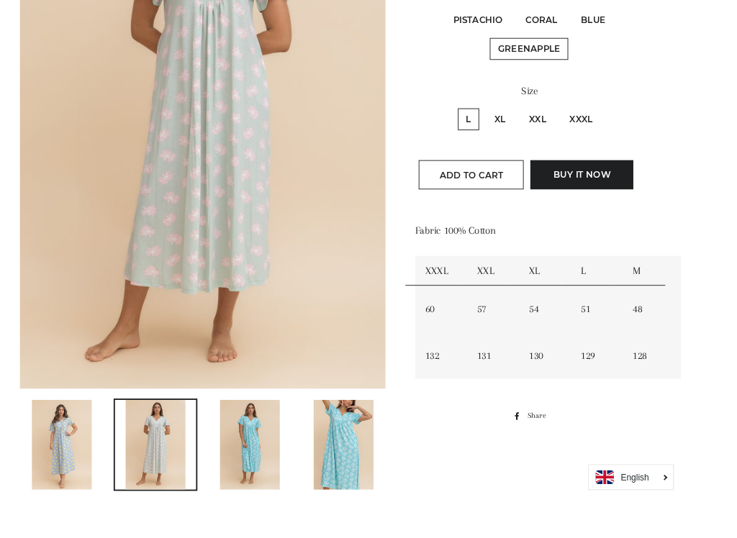
click at [274, 466] on img at bounding box center [270, 481] width 65 height 97
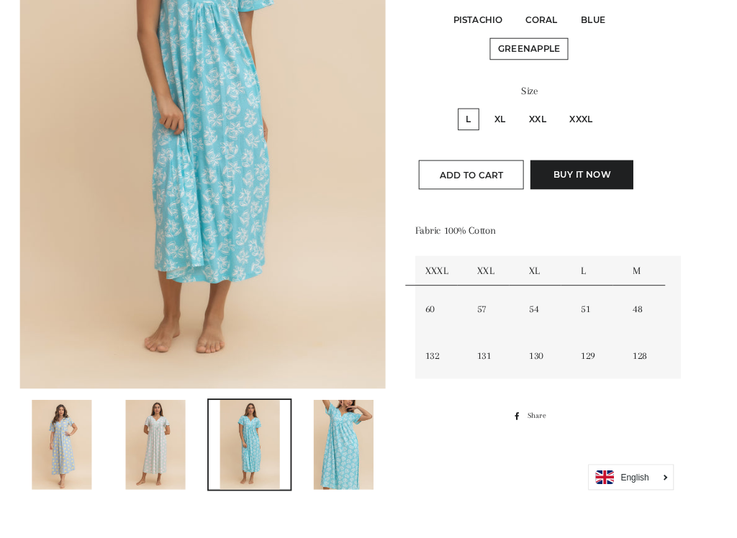
click at [362, 466] on img at bounding box center [372, 481] width 65 height 97
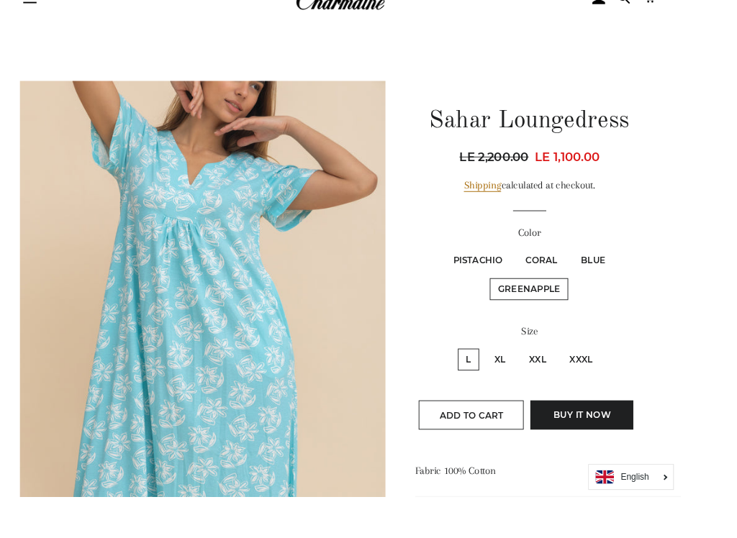
scroll to position [67, 0]
click at [515, 279] on label "Pistachio" at bounding box center [517, 283] width 71 height 24
click at [481, 269] on input "Pistachio" at bounding box center [480, 268] width 1 height 1
radio input "true"
click at [594, 282] on label "Coral" at bounding box center [587, 283] width 52 height 24
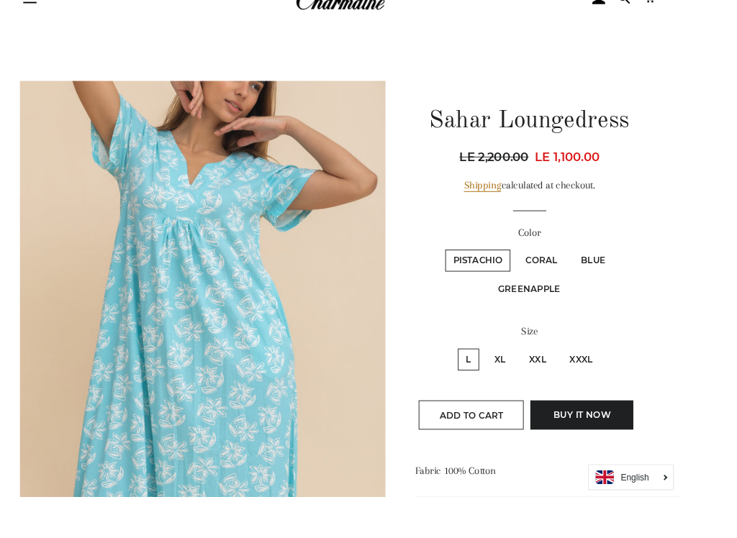
click at [559, 269] on input "Coral" at bounding box center [559, 268] width 1 height 1
radio input "true"
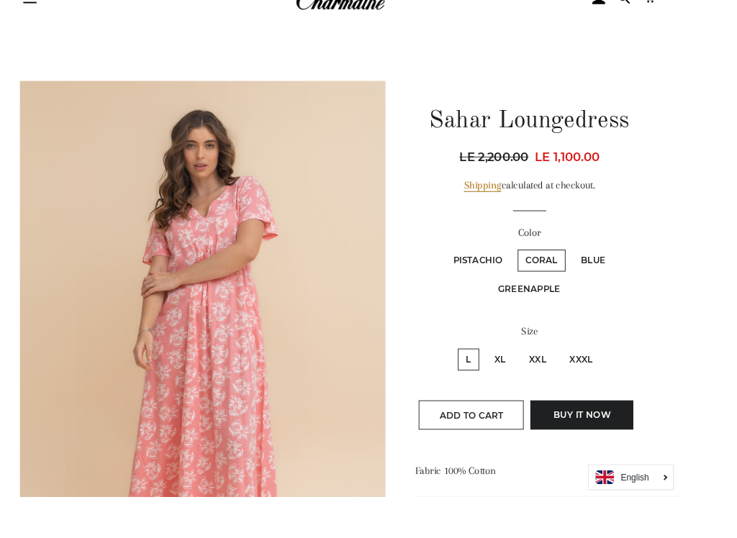
click at [649, 278] on label "Blue" at bounding box center [642, 283] width 44 height 24
click at [619, 269] on input "Blue" at bounding box center [618, 268] width 1 height 1
radio input "true"
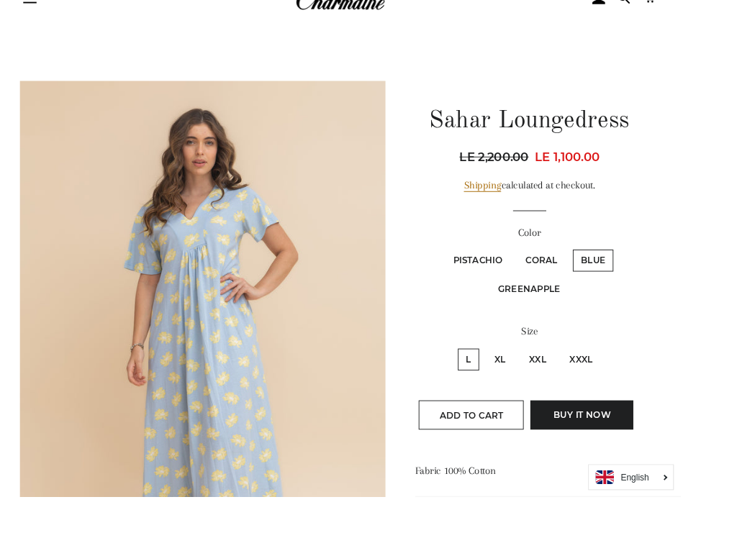
click at [601, 302] on label "Greenapple" at bounding box center [572, 314] width 85 height 24
click at [667, 269] on input "Greenapple" at bounding box center [667, 268] width 1 height 1
radio input "true"
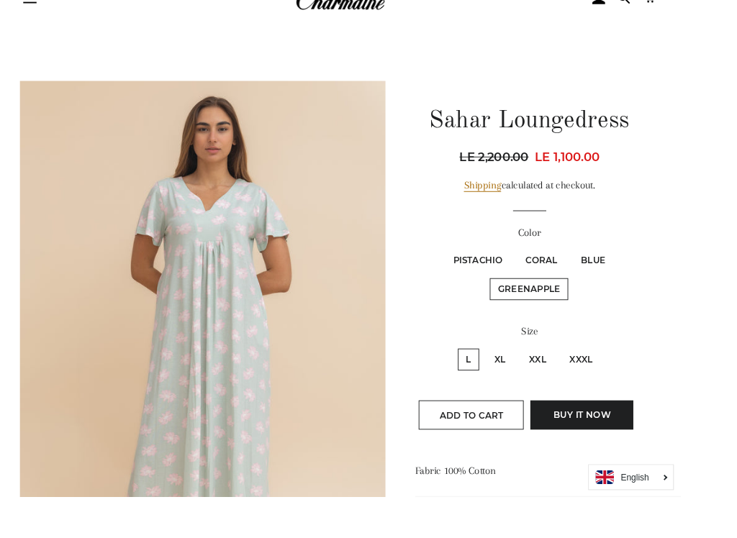
click at [705, 338] on div "Sahar Loungedress Regular price LE 2,200.00 Sale price LE 1,100.00 Unit price /…" at bounding box center [566, 405] width 298 height 635
click at [546, 381] on label "XL" at bounding box center [542, 390] width 30 height 24
click at [525, 376] on input "XL" at bounding box center [525, 376] width 1 height 1
radio input "true"
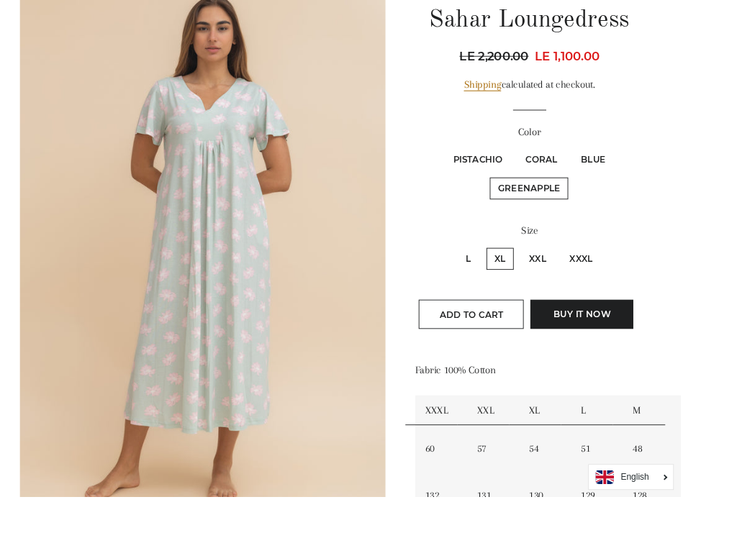
scroll to position [177, 0]
click at [520, 173] on label "Pistachio" at bounding box center [517, 173] width 71 height 24
click at [481, 159] on input "Pistachio" at bounding box center [480, 158] width 1 height 1
radio input "true"
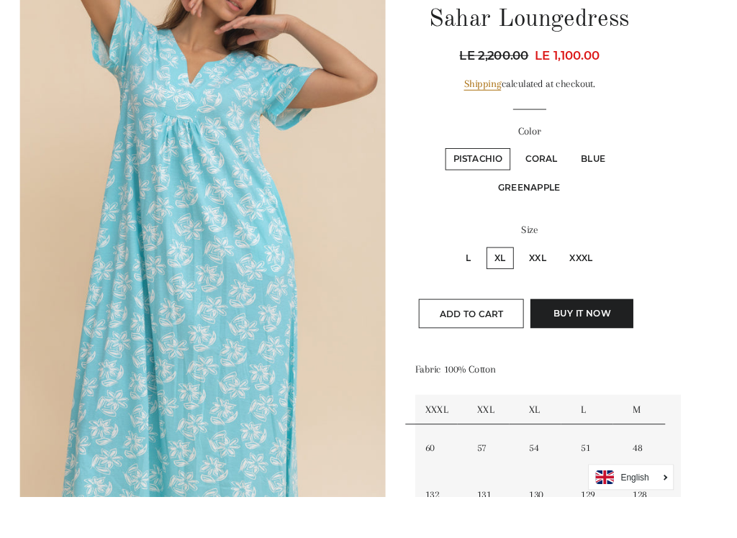
click at [579, 199] on label "Greenapple" at bounding box center [572, 203] width 85 height 24
click at [667, 159] on input "Greenapple" at bounding box center [667, 158] width 1 height 1
radio input "true"
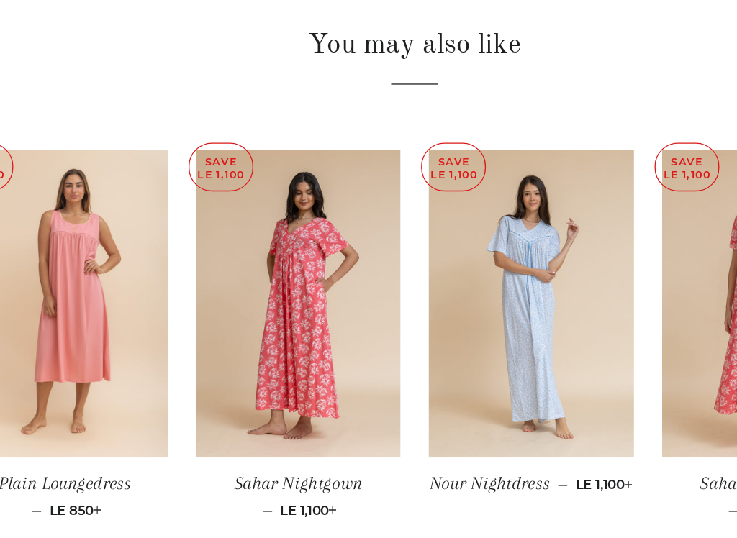
scroll to position [926, 0]
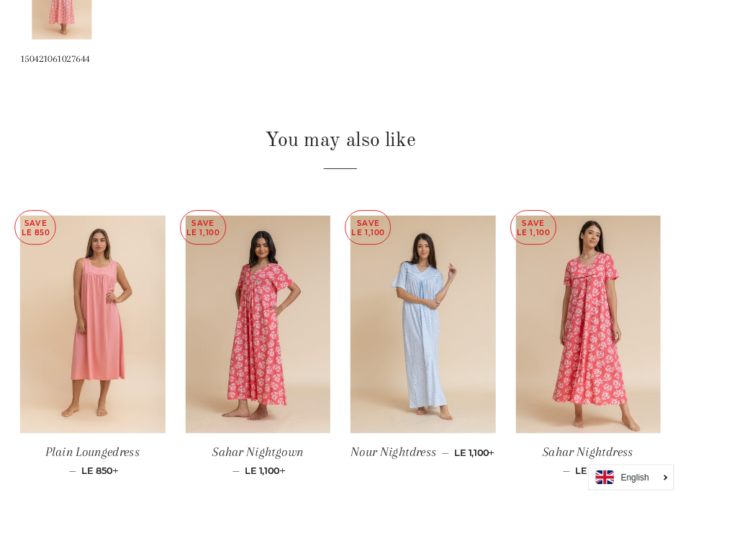
click at [664, 361] on img at bounding box center [638, 351] width 158 height 236
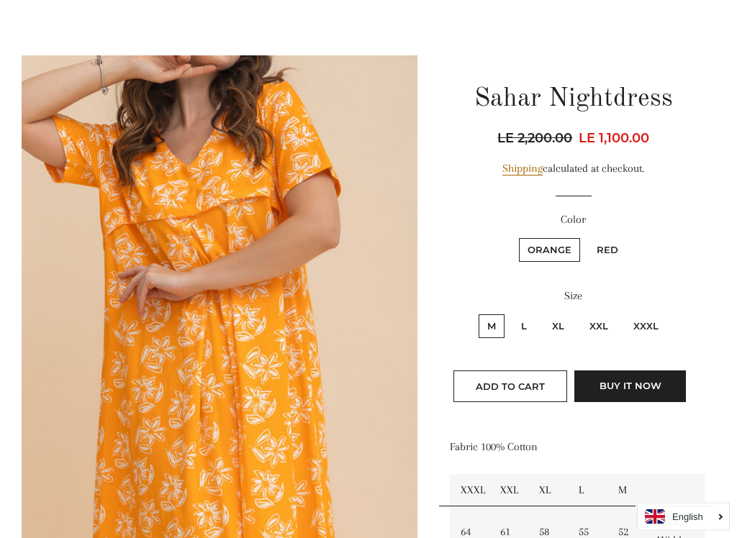
scroll to position [99, 0]
click at [611, 248] on label "Red" at bounding box center [607, 250] width 39 height 24
click at [587, 237] on input "Red" at bounding box center [586, 236] width 1 height 1
radio input "true"
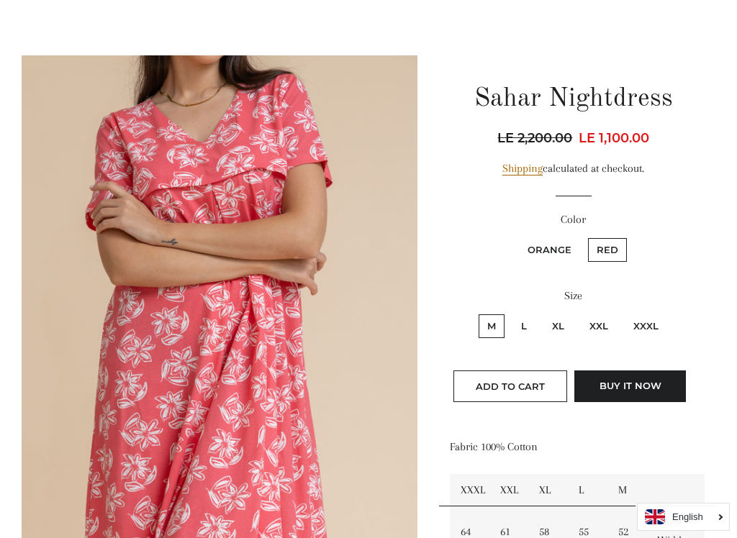
click at [562, 328] on label "XL" at bounding box center [558, 327] width 30 height 24
click at [542, 313] on input "XL" at bounding box center [541, 312] width 1 height 1
radio input "true"
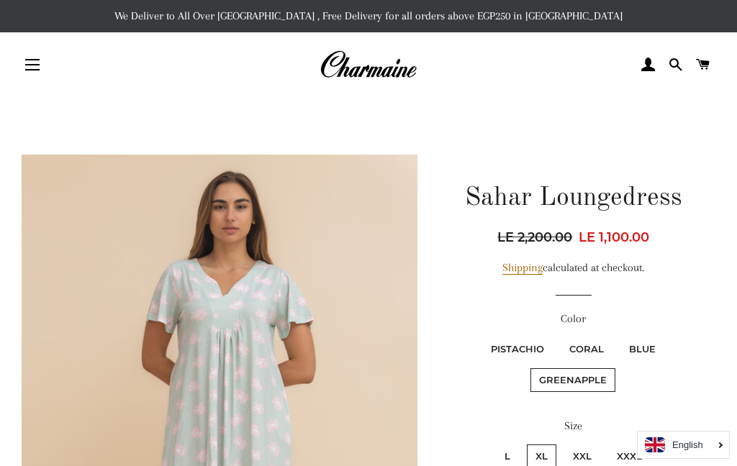
scroll to position [970, 0]
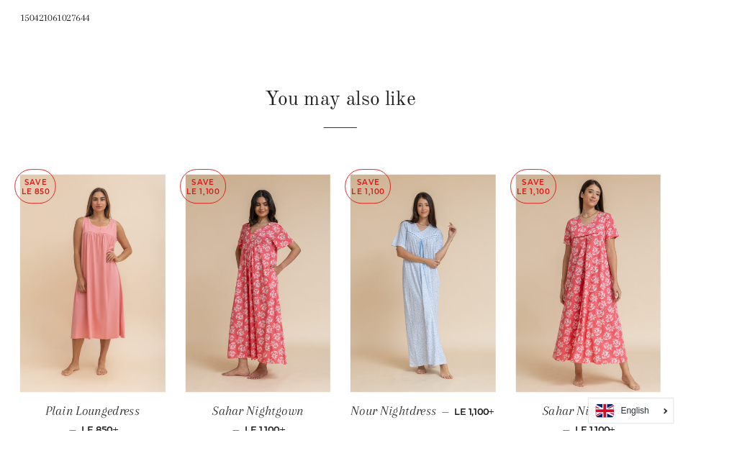
click at [311, 342] on img at bounding box center [280, 307] width 158 height 236
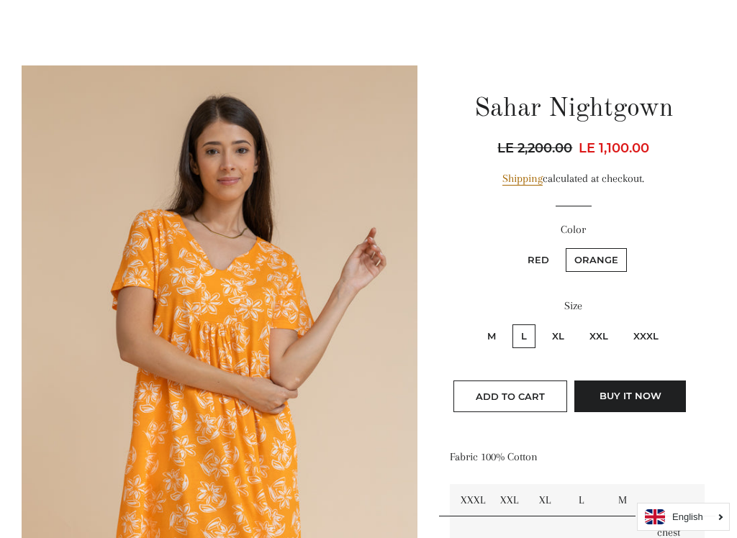
scroll to position [94, 0]
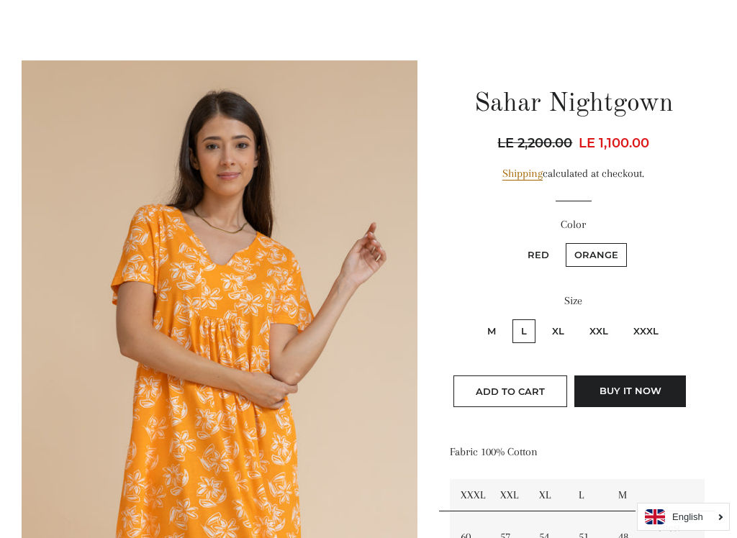
click at [539, 257] on label "Red" at bounding box center [538, 255] width 39 height 24
click at [518, 242] on input "Red" at bounding box center [517, 241] width 1 height 1
radio input "true"
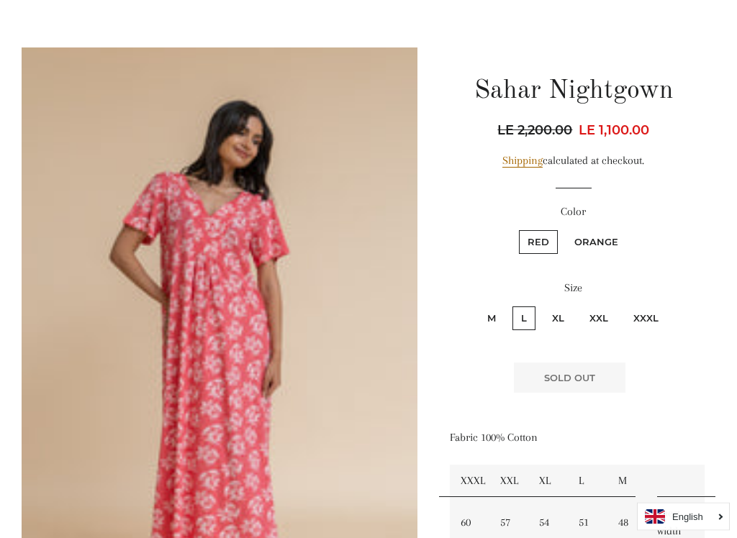
scroll to position [129, 0]
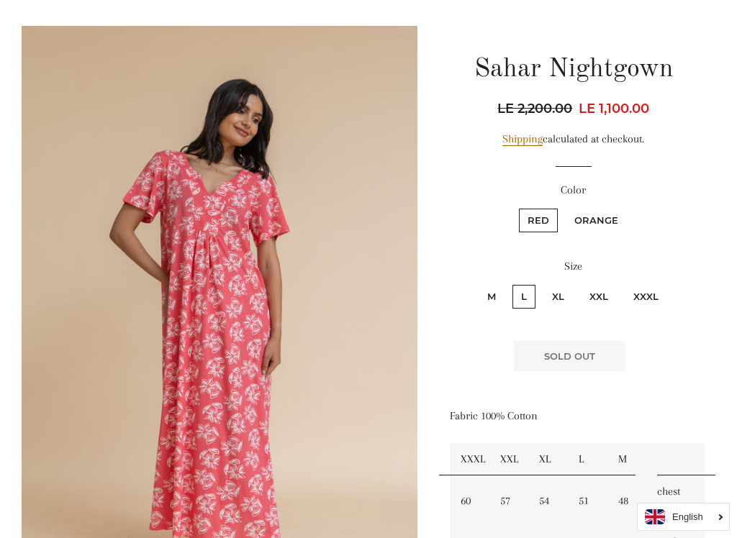
click at [561, 296] on label "XL" at bounding box center [558, 297] width 30 height 24
click at [542, 284] on input "XL" at bounding box center [541, 283] width 1 height 1
radio input "true"
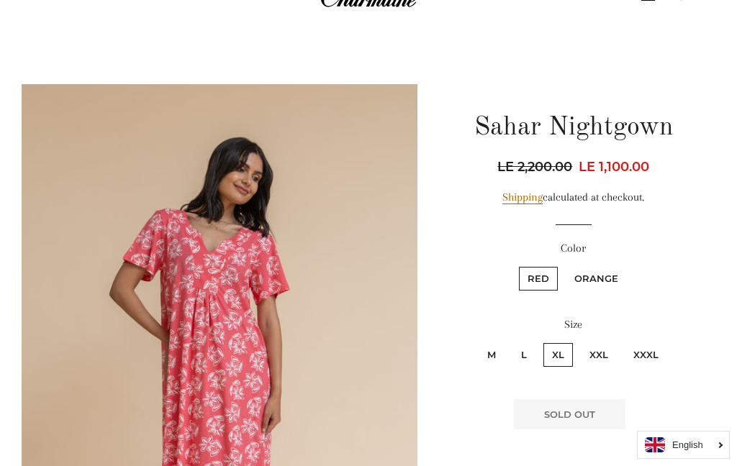
scroll to position [70, 0]
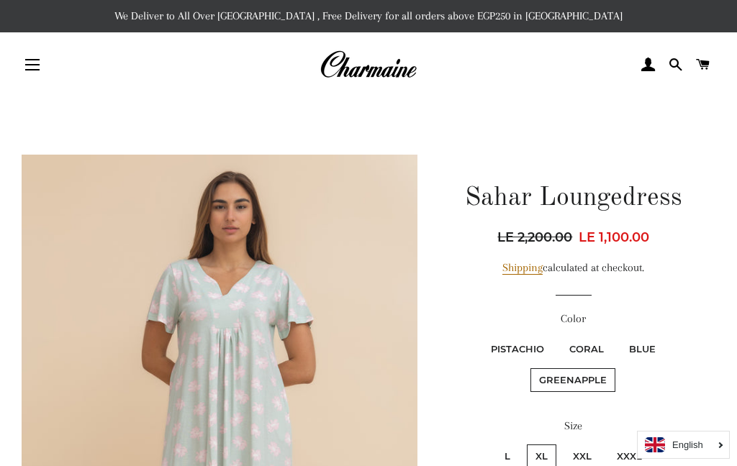
scroll to position [505, 0]
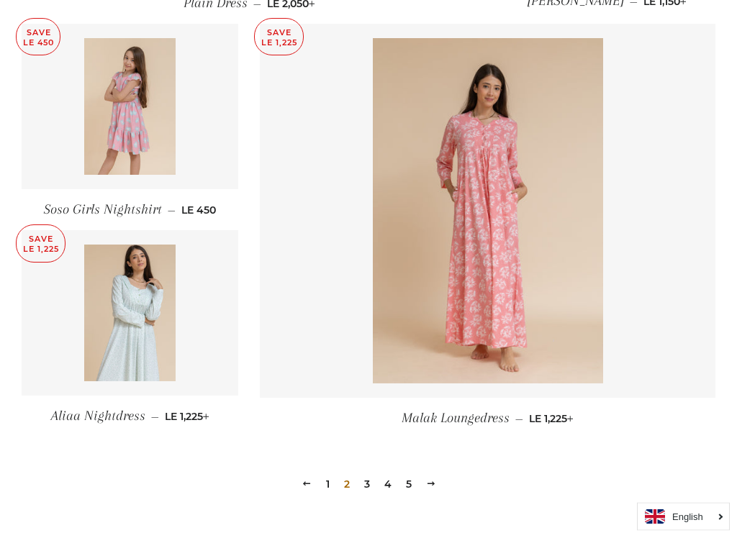
scroll to position [1830, 0]
click at [576, 280] on img at bounding box center [488, 211] width 230 height 346
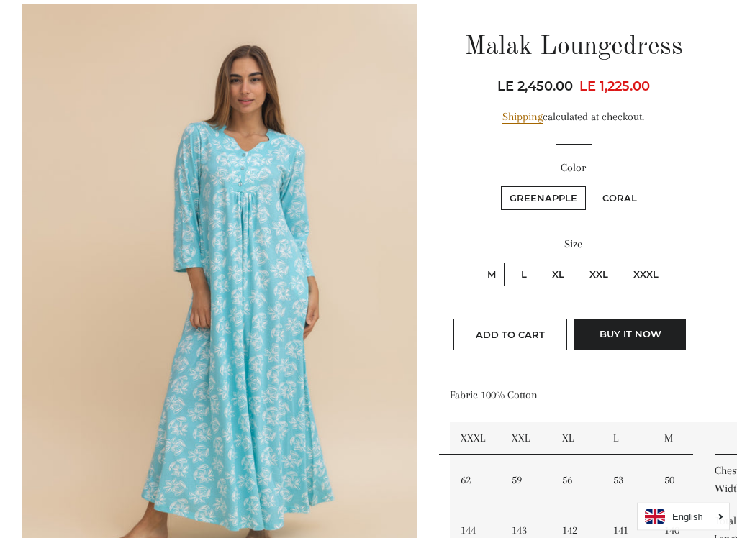
scroll to position [151, 0]
click at [562, 271] on label "XL" at bounding box center [558, 275] width 30 height 24
click at [542, 261] on input "XL" at bounding box center [541, 261] width 1 height 1
radio input "true"
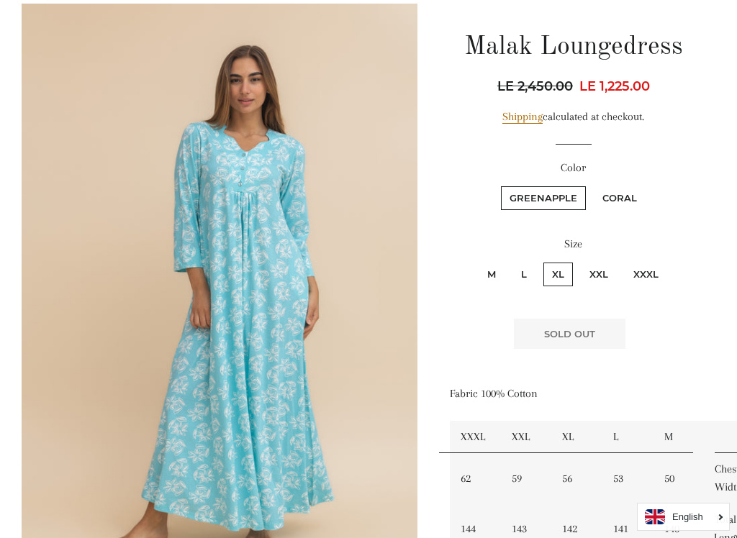
click at [568, 197] on label "GreenApple" at bounding box center [543, 198] width 85 height 24
click at [500, 185] on input "GreenApple" at bounding box center [499, 184] width 1 height 1
click at [626, 194] on label "Coral" at bounding box center [620, 198] width 52 height 24
click at [592, 185] on input "Coral" at bounding box center [592, 184] width 1 height 1
radio input "true"
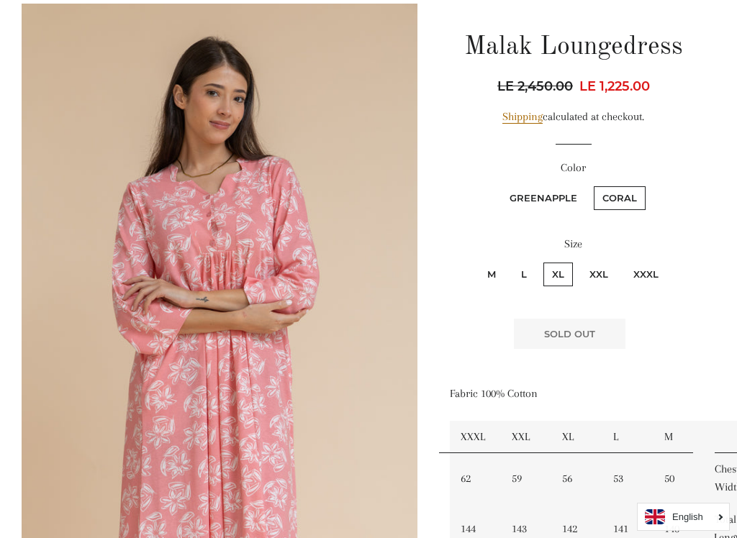
click at [550, 200] on label "GreenApple" at bounding box center [543, 198] width 85 height 24
click at [500, 185] on input "GreenApple" at bounding box center [499, 184] width 1 height 1
radio input "true"
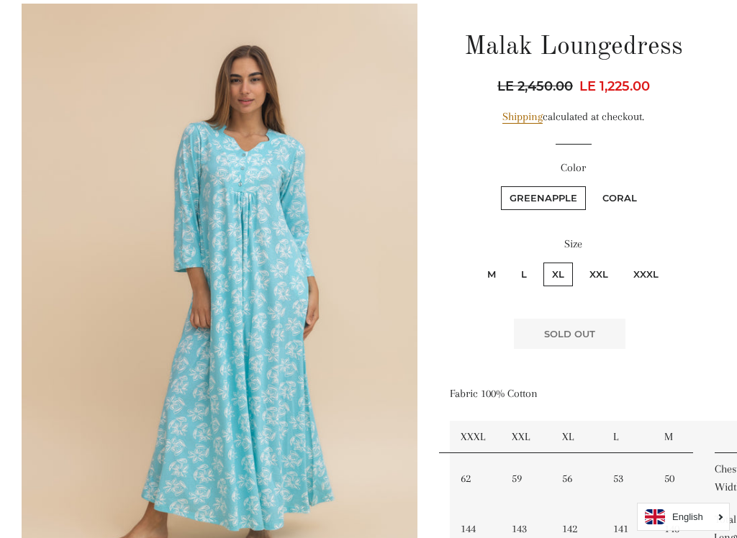
scroll to position [109, 0]
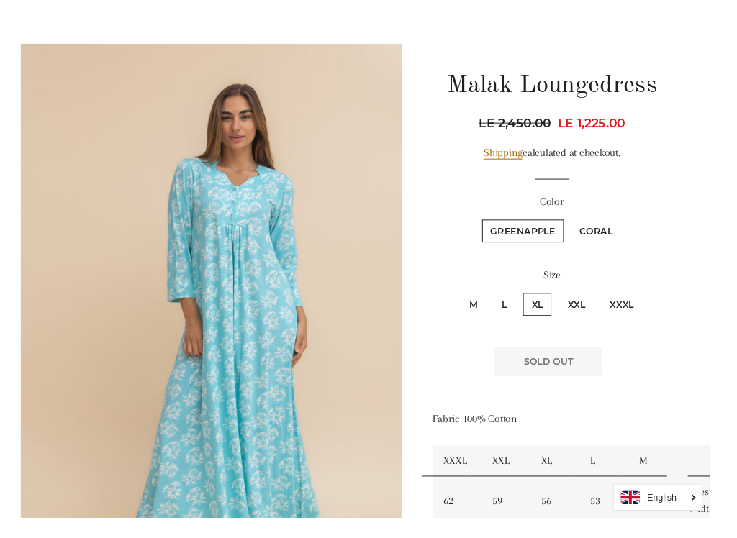
click at [631, 232] on label "Coral" at bounding box center [620, 240] width 52 height 24
click at [592, 227] on input "Coral" at bounding box center [592, 226] width 1 height 1
radio input "true"
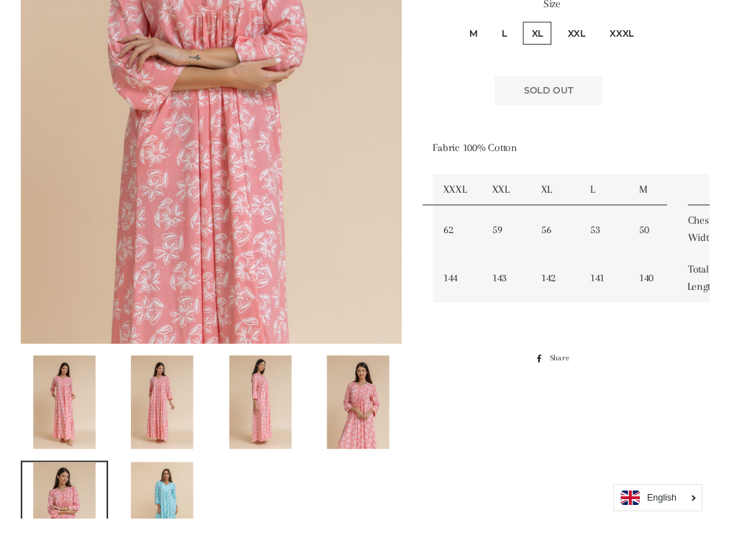
scroll to position [417, 0]
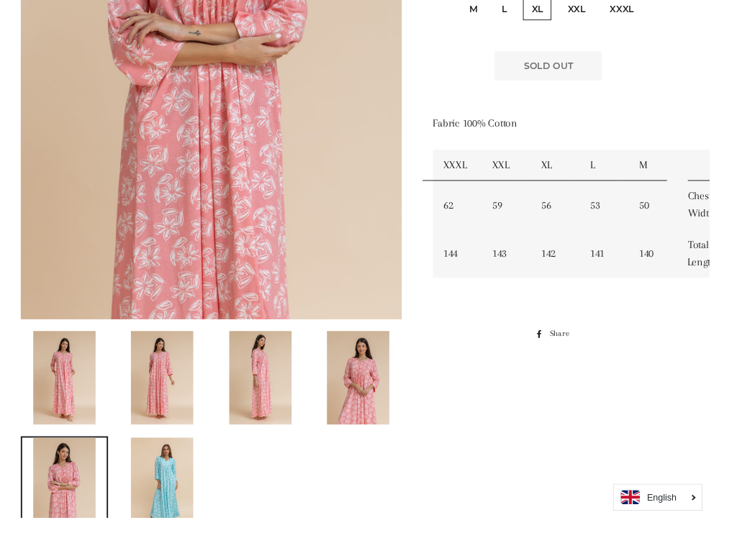
click at [180, 466] on img at bounding box center [168, 503] width 65 height 97
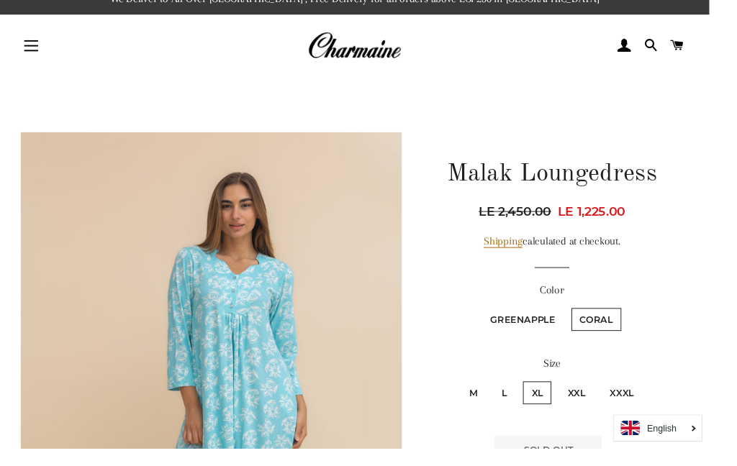
scroll to position [0, 0]
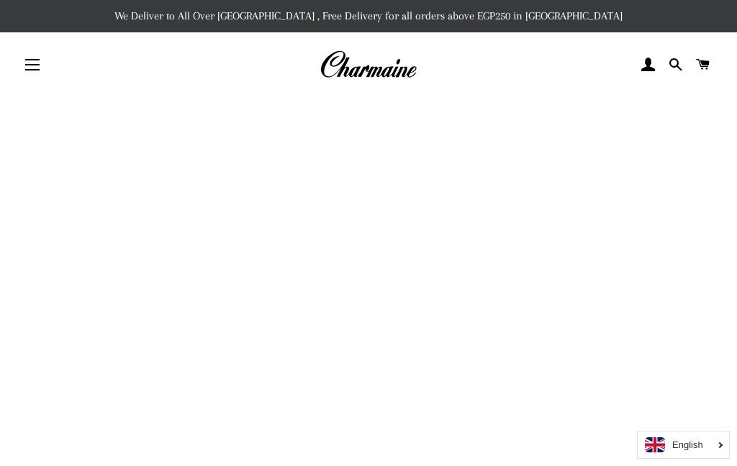
scroll to position [1871, 0]
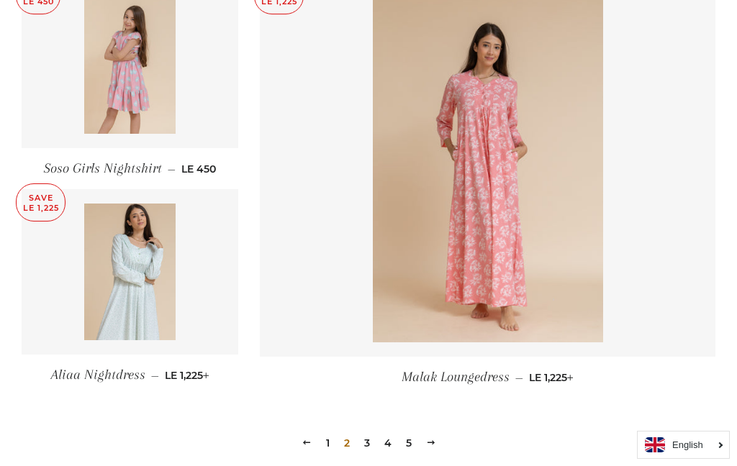
click at [160, 286] on img at bounding box center [129, 272] width 91 height 137
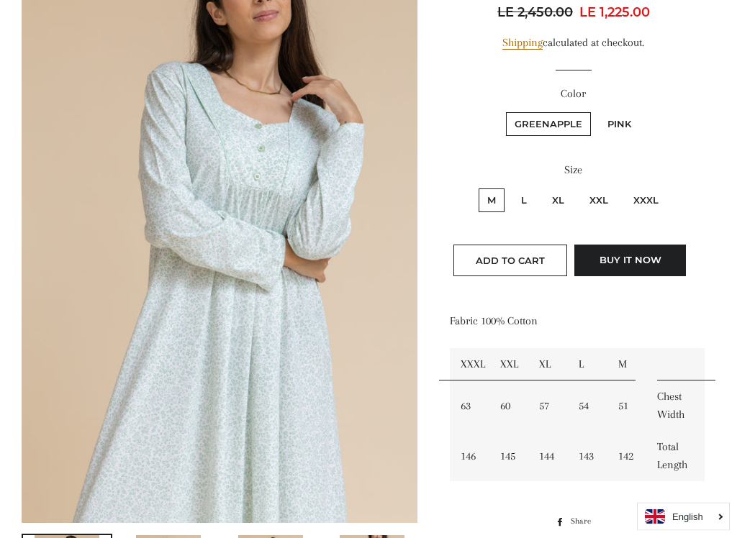
scroll to position [225, 0]
click at [627, 126] on label "Pink" at bounding box center [619, 124] width 41 height 24
click at [597, 111] on input "Pink" at bounding box center [597, 110] width 1 height 1
radio input "true"
click at [628, 124] on label "Pink" at bounding box center [619, 124] width 41 height 24
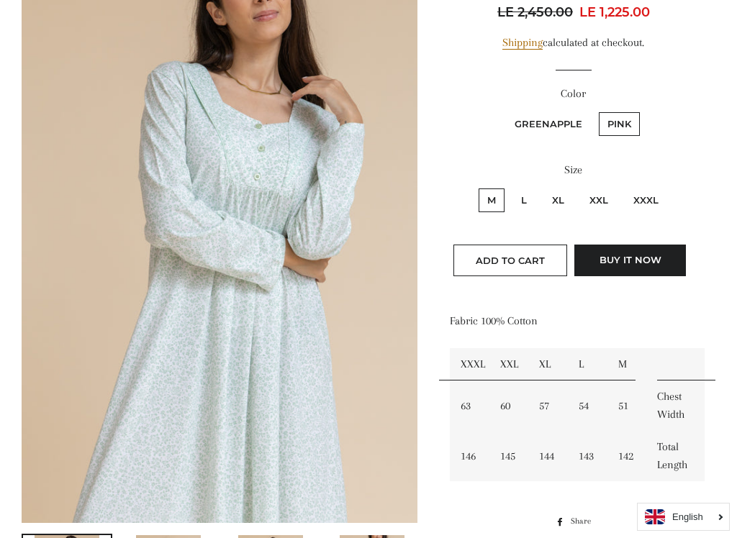
click at [597, 111] on input "Pink" at bounding box center [597, 110] width 1 height 1
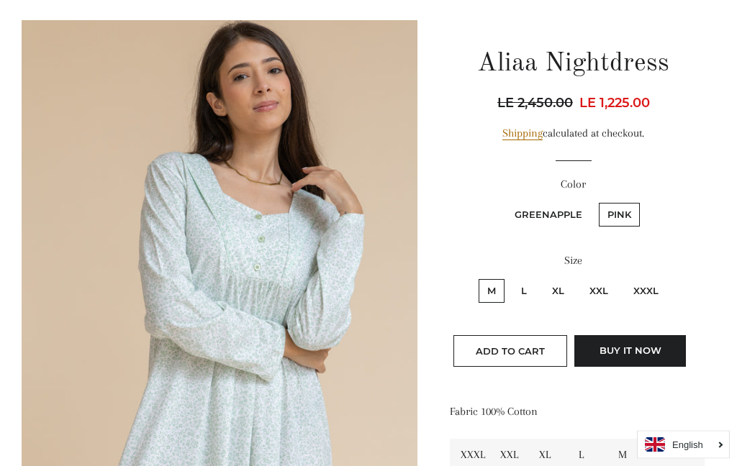
scroll to position [135, 0]
click at [546, 215] on label "GreenApple" at bounding box center [548, 215] width 85 height 24
click at [505, 202] on input "GreenApple" at bounding box center [504, 201] width 1 height 1
radio input "true"
click at [623, 208] on label "Pink" at bounding box center [619, 215] width 41 height 24
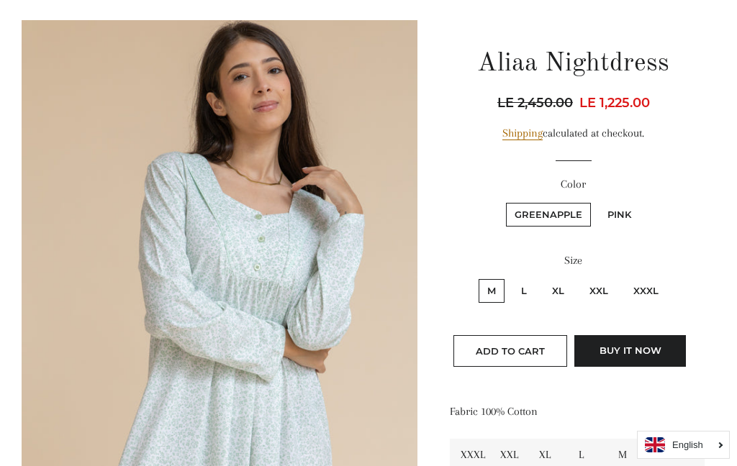
click at [597, 202] on input "Pink" at bounding box center [597, 201] width 1 height 1
radio input "true"
click at [520, 293] on label "L" at bounding box center [524, 291] width 23 height 24
click at [511, 278] on input "L" at bounding box center [510, 277] width 1 height 1
radio input "true"
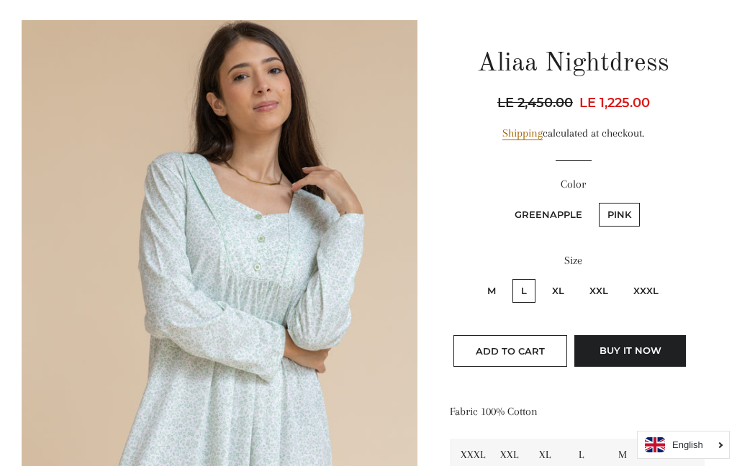
click at [623, 211] on label "Pink" at bounding box center [619, 215] width 41 height 24
click at [597, 202] on input "Pink" at bounding box center [597, 201] width 1 height 1
click at [554, 215] on label "GreenApple" at bounding box center [548, 215] width 85 height 24
click at [505, 202] on input "GreenApple" at bounding box center [504, 201] width 1 height 1
radio input "true"
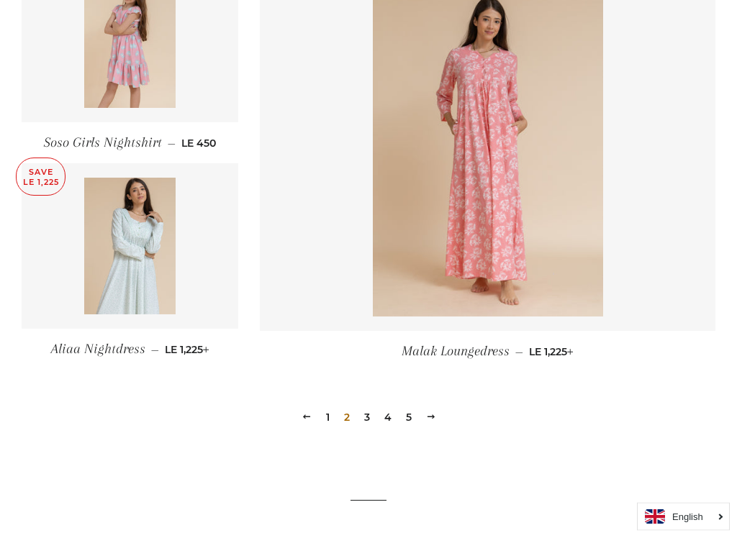
scroll to position [1896, 0]
click at [437, 416] on link "Next" at bounding box center [431, 418] width 22 height 22
